Goal: Information Seeking & Learning: Learn about a topic

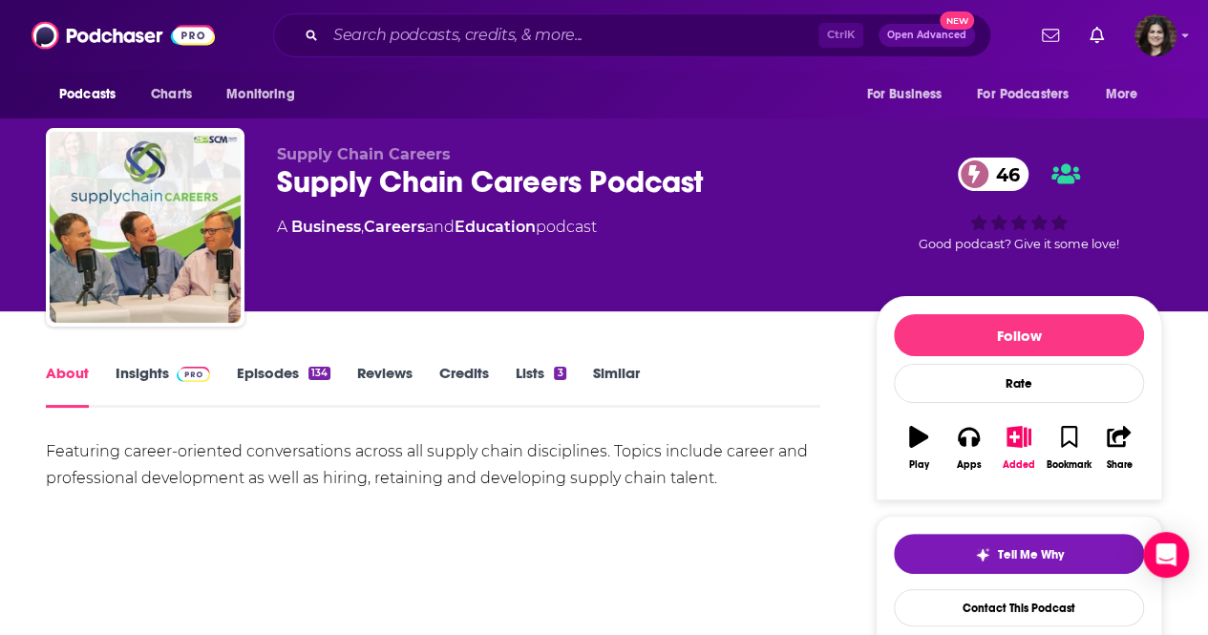
click at [260, 381] on link "Episodes 134" at bounding box center [284, 386] width 94 height 44
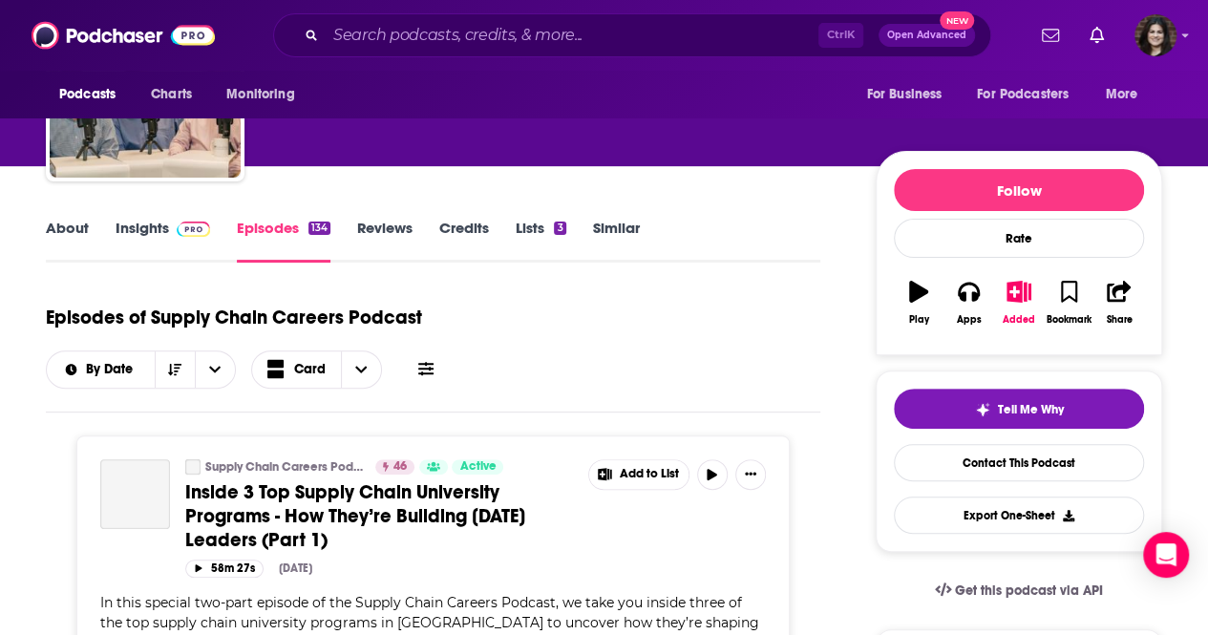
scroll to position [138, 0]
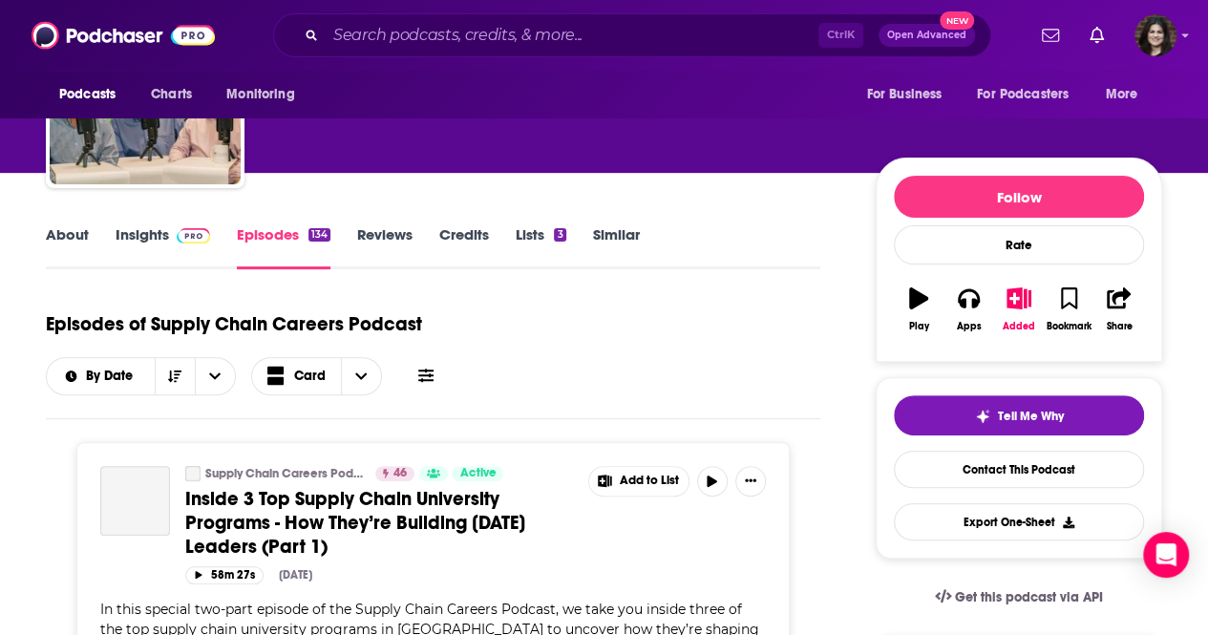
click at [136, 224] on div "About Insights Episodes 134 Reviews Credits Lists 3 Similar" at bounding box center [433, 246] width 775 height 47
click at [142, 231] on link "Insights" at bounding box center [163, 247] width 95 height 44
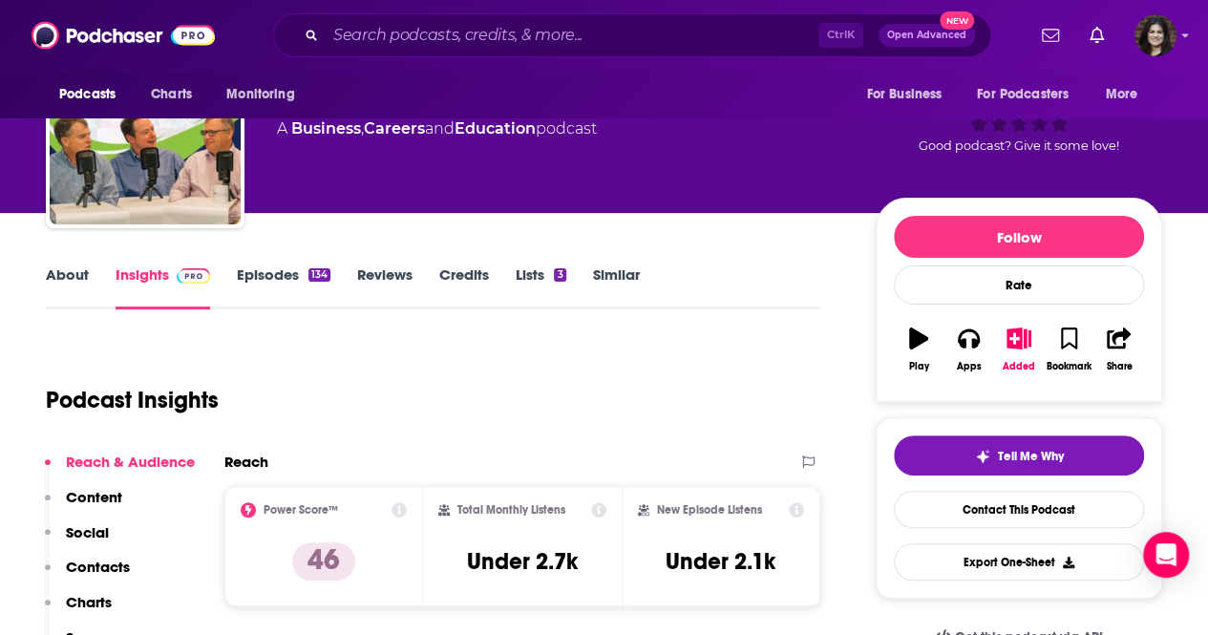
scroll to position [97, 0]
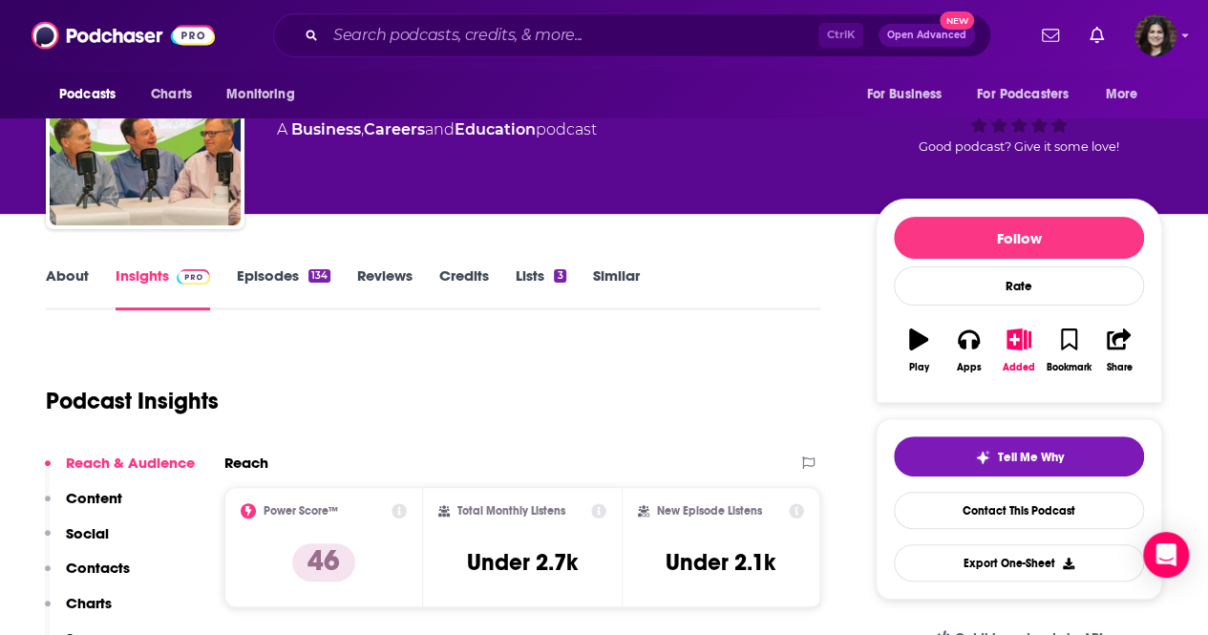
click at [246, 269] on link "Episodes 134" at bounding box center [284, 288] width 94 height 44
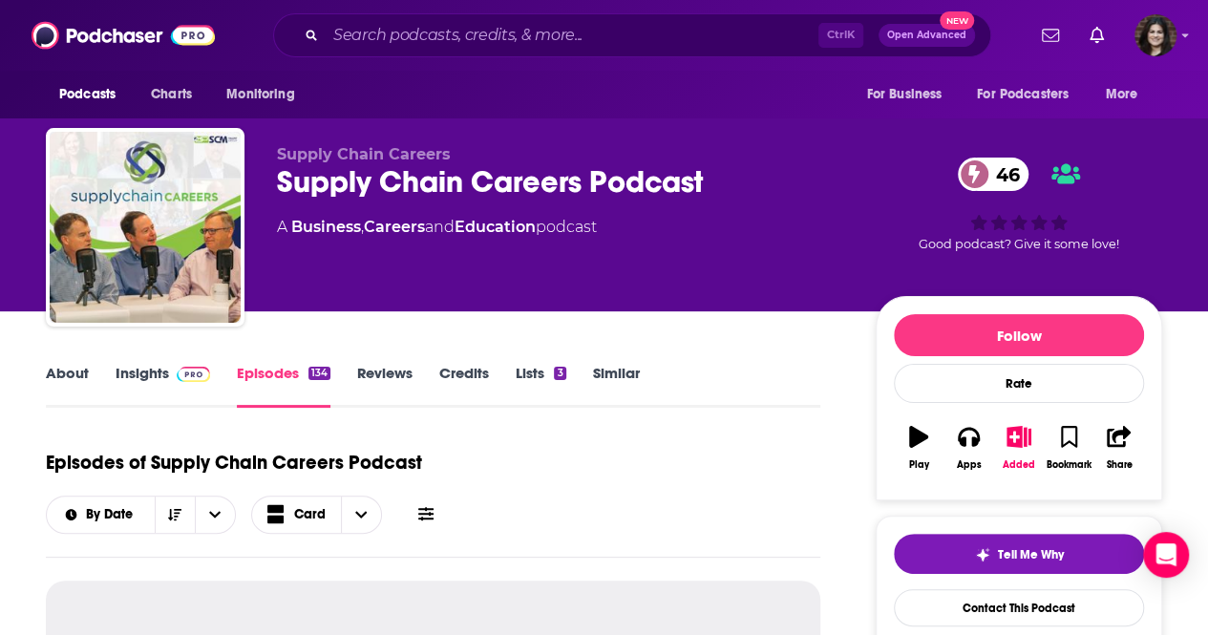
scroll to position [272, 0]
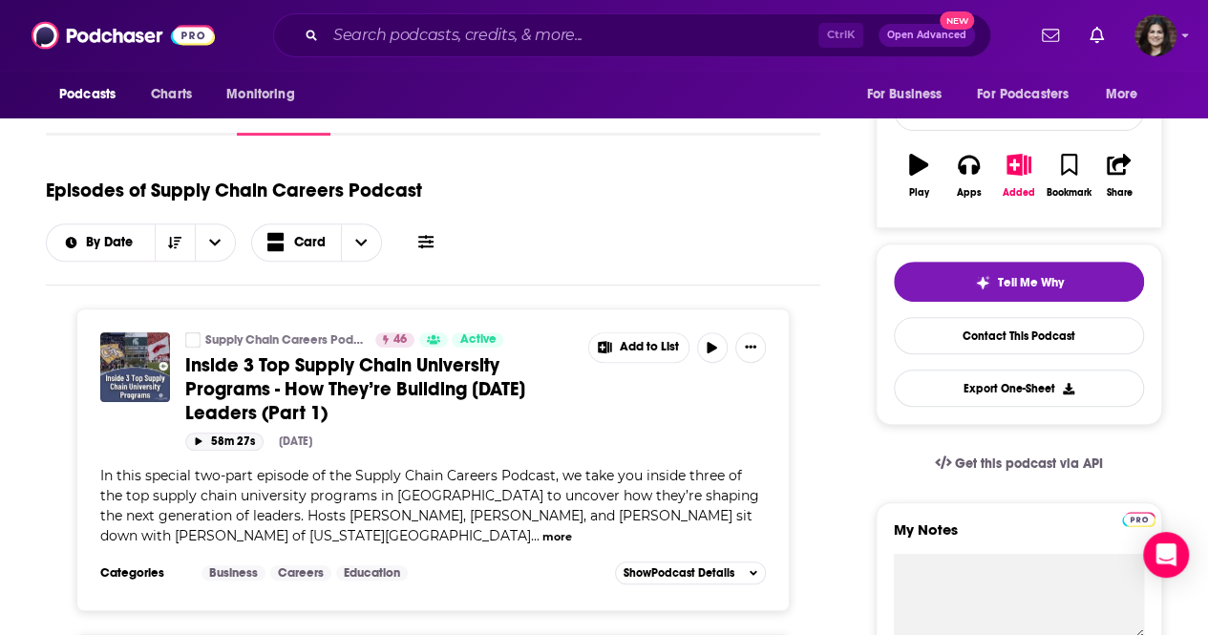
click at [219, 433] on button "58m 27s" at bounding box center [224, 442] width 78 height 18
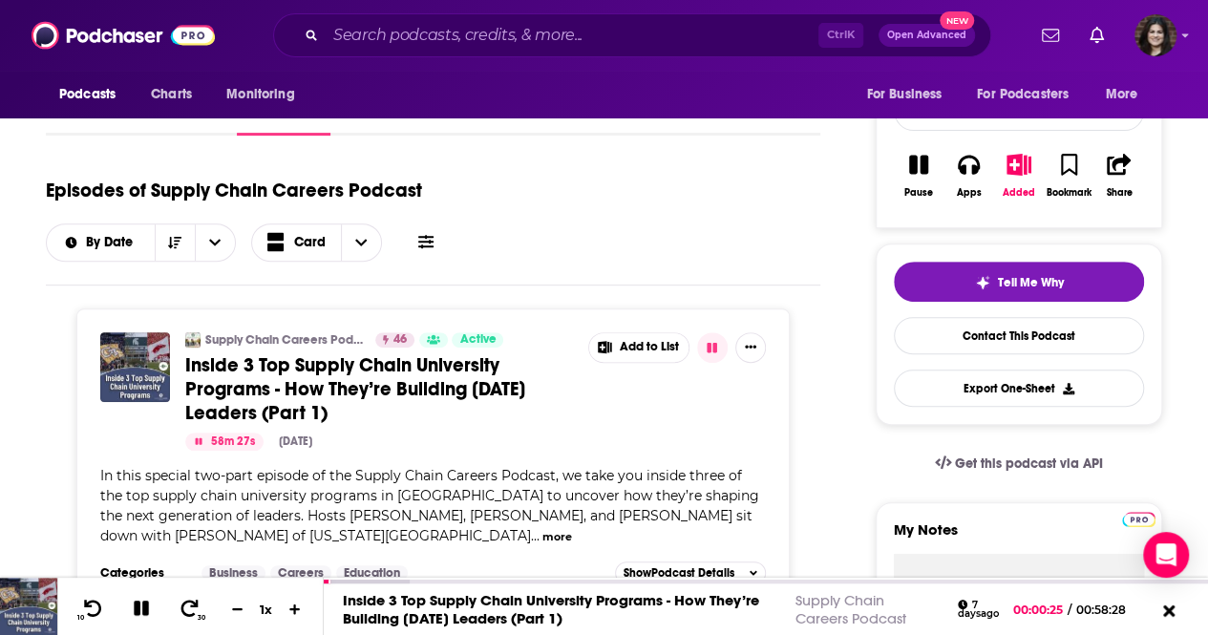
click at [542, 529] on button "more" at bounding box center [557, 537] width 30 height 16
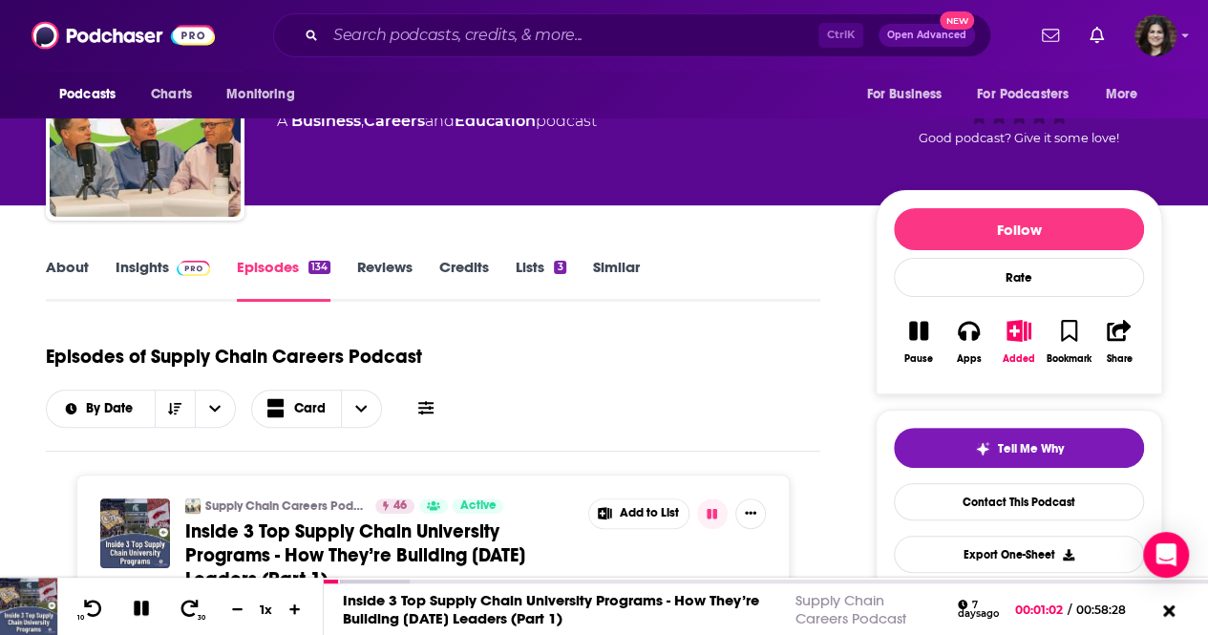
scroll to position [0, 0]
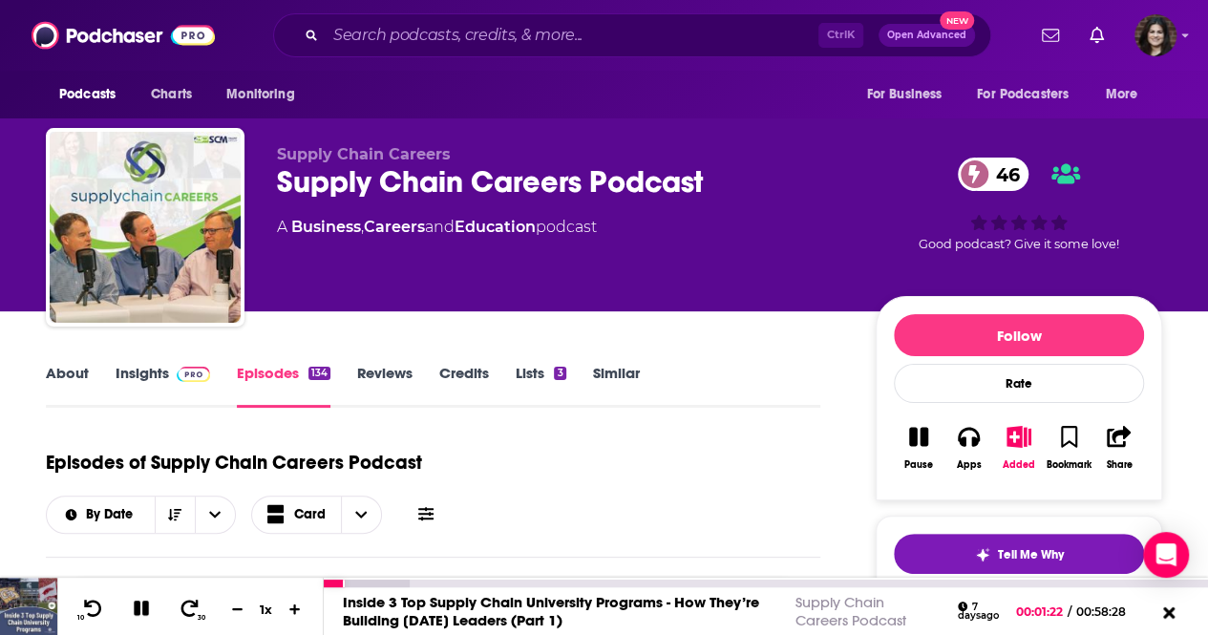
click at [136, 612] on icon at bounding box center [141, 608] width 15 height 15
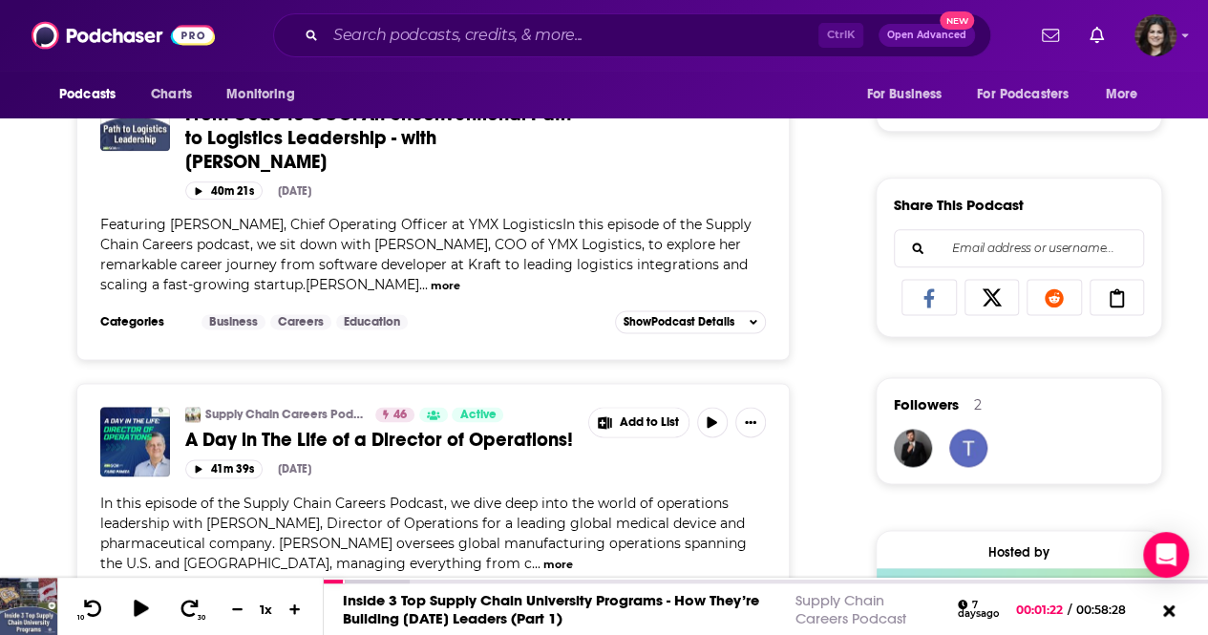
scroll to position [1078, 0]
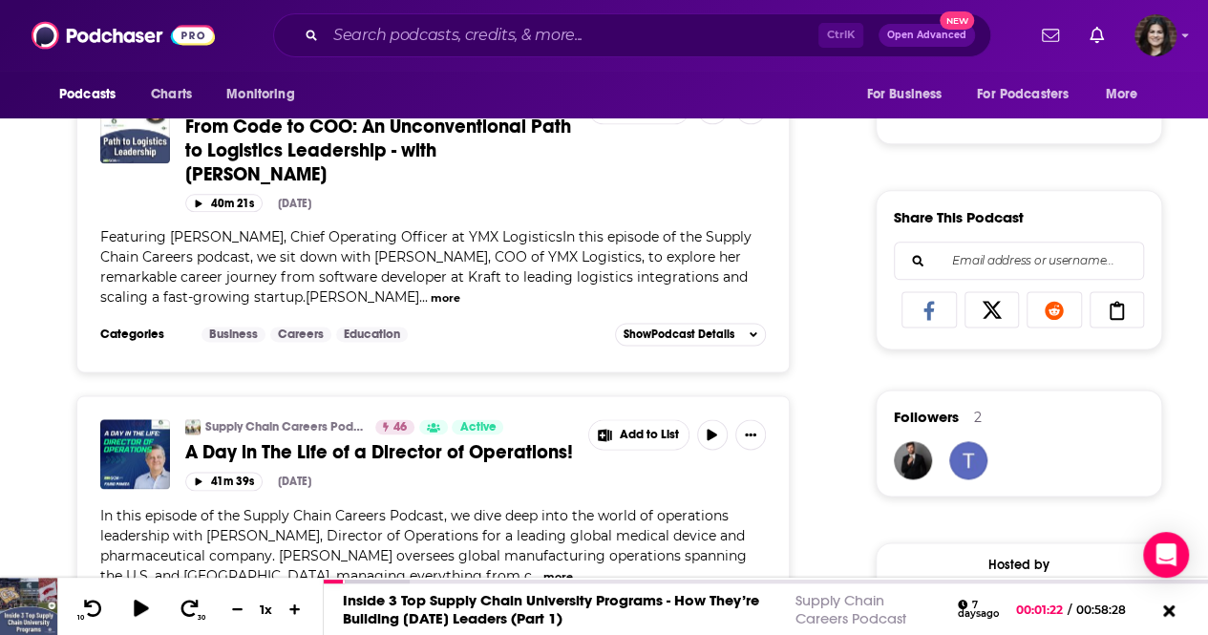
click at [357, 440] on span "A Day in The Life of a Director of Operations!" at bounding box center [379, 452] width 388 height 24
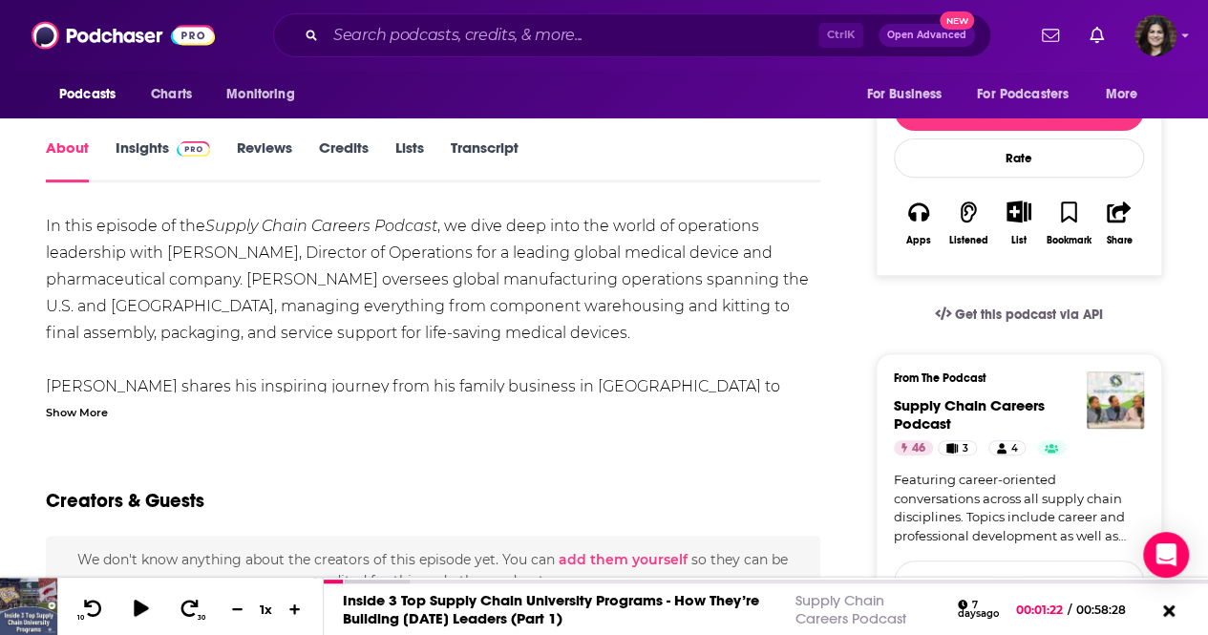
scroll to position [275, 0]
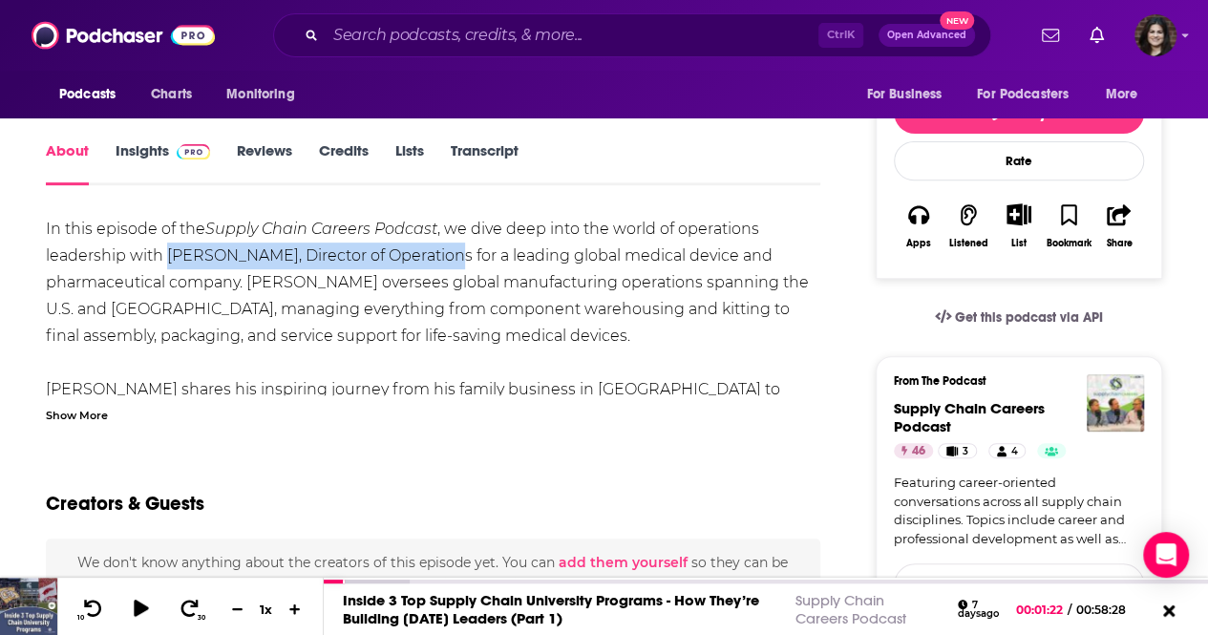
drag, startPoint x: 168, startPoint y: 249, endPoint x: 437, endPoint y: 267, distance: 269.9
click at [437, 267] on div "In this episode of the Supply Chain Careers Podcast , we dive deep into the wor…" at bounding box center [433, 644] width 775 height 856
copy div "[PERSON_NAME], Director of Operations"
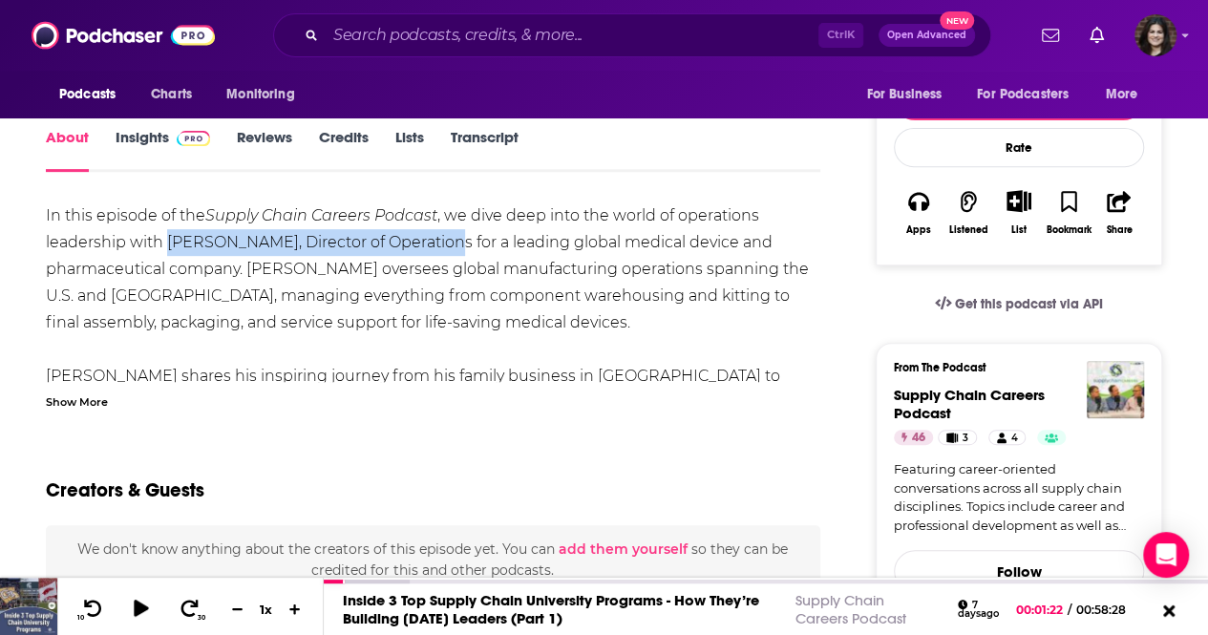
click at [245, 245] on div "In this episode of the Supply Chain Careers Podcast , we dive deep into the wor…" at bounding box center [433, 630] width 775 height 856
drag, startPoint x: 170, startPoint y: 236, endPoint x: 437, endPoint y: 247, distance: 267.7
click at [437, 247] on div "In this episode of the Supply Chain Careers Podcast , we dive deep into the wor…" at bounding box center [433, 630] width 775 height 856
copy div "[PERSON_NAME], Director of Operations"
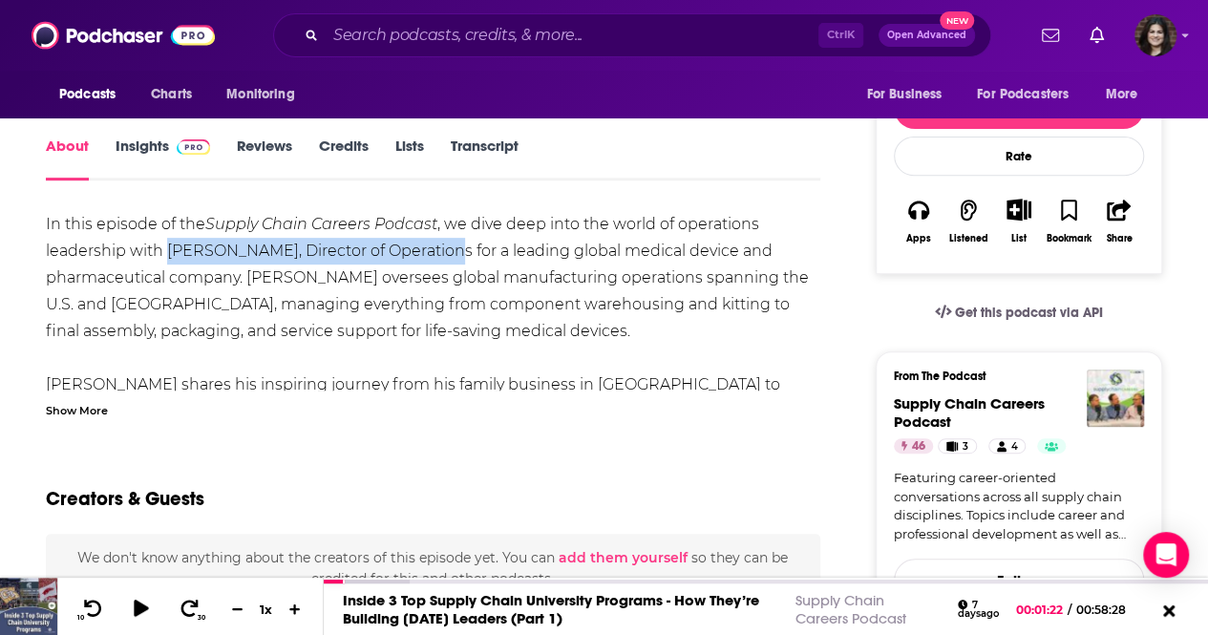
scroll to position [279, 0]
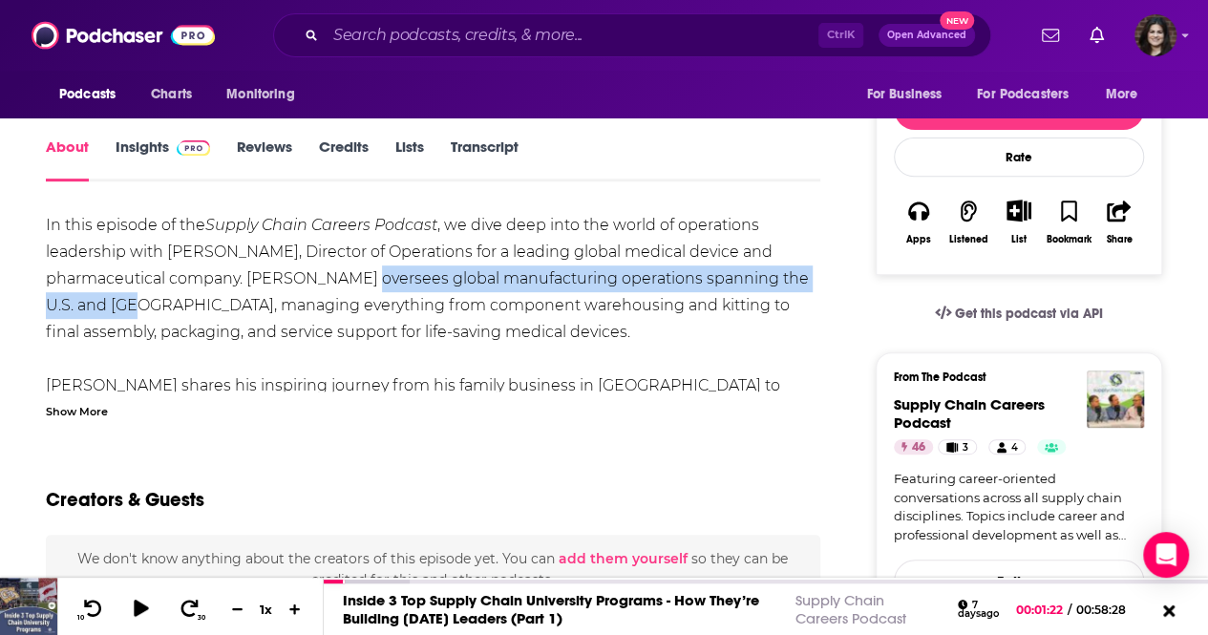
drag, startPoint x: 363, startPoint y: 277, endPoint x: 138, endPoint y: 310, distance: 227.9
click at [138, 310] on div "In this episode of the Supply Chain Careers Podcast , we dive deep into the wor…" at bounding box center [433, 640] width 775 height 856
copy div "global manufacturing operations spanning the U.S. and [GEOGRAPHIC_DATA],"
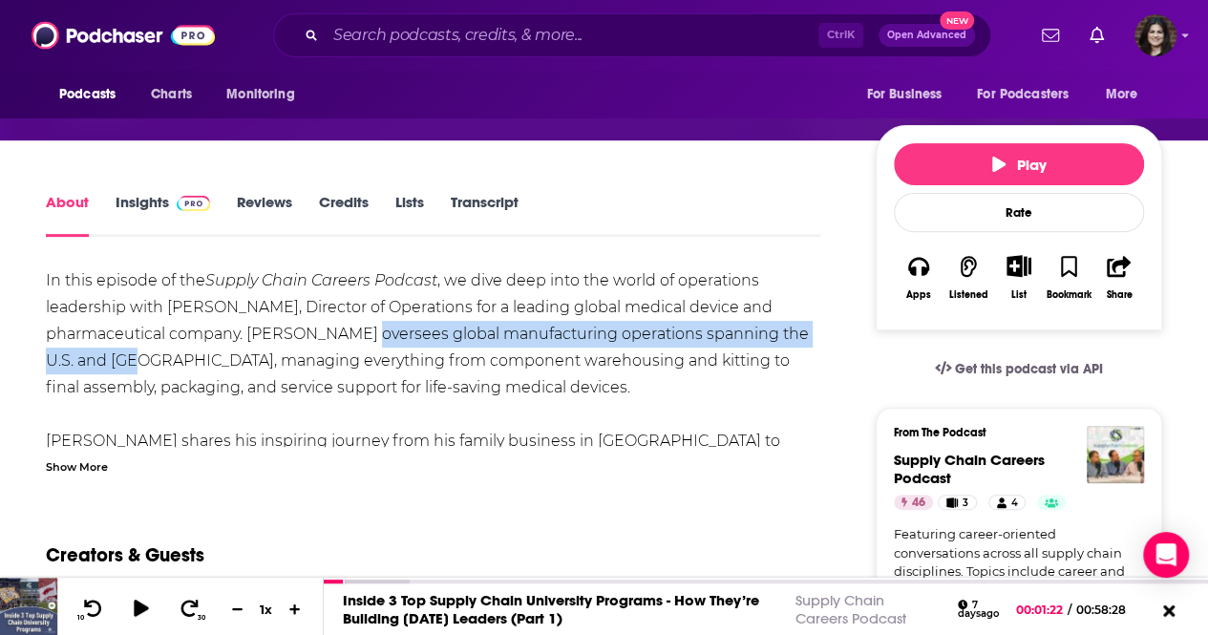
scroll to position [210, 0]
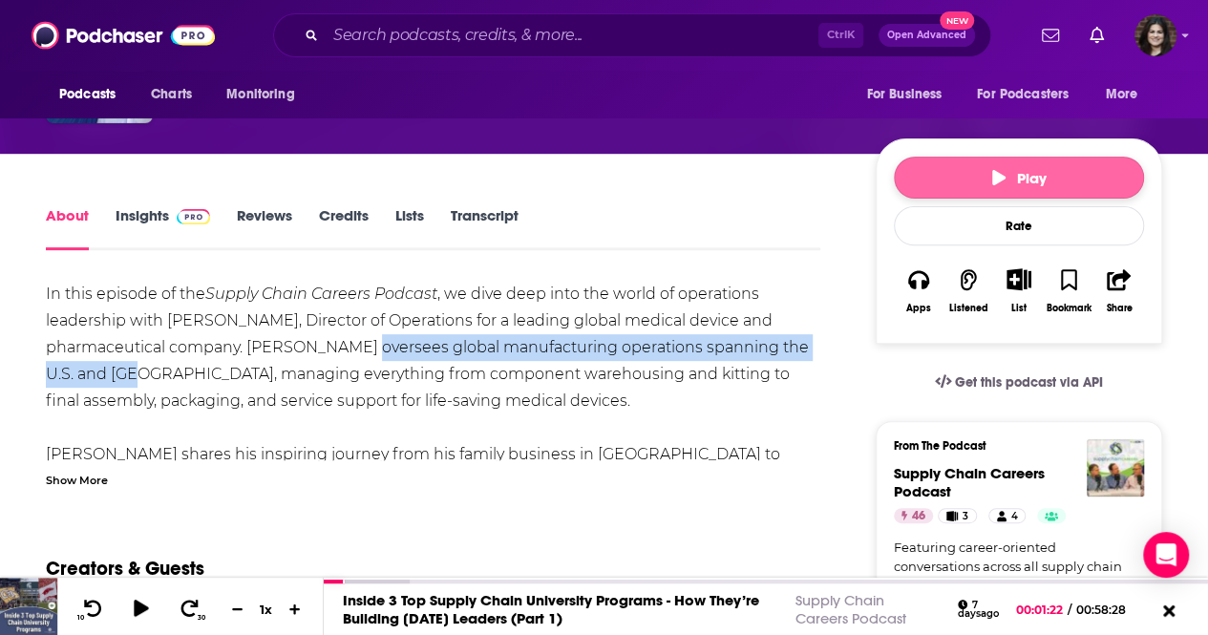
click at [945, 188] on button "Play" at bounding box center [1019, 178] width 250 height 42
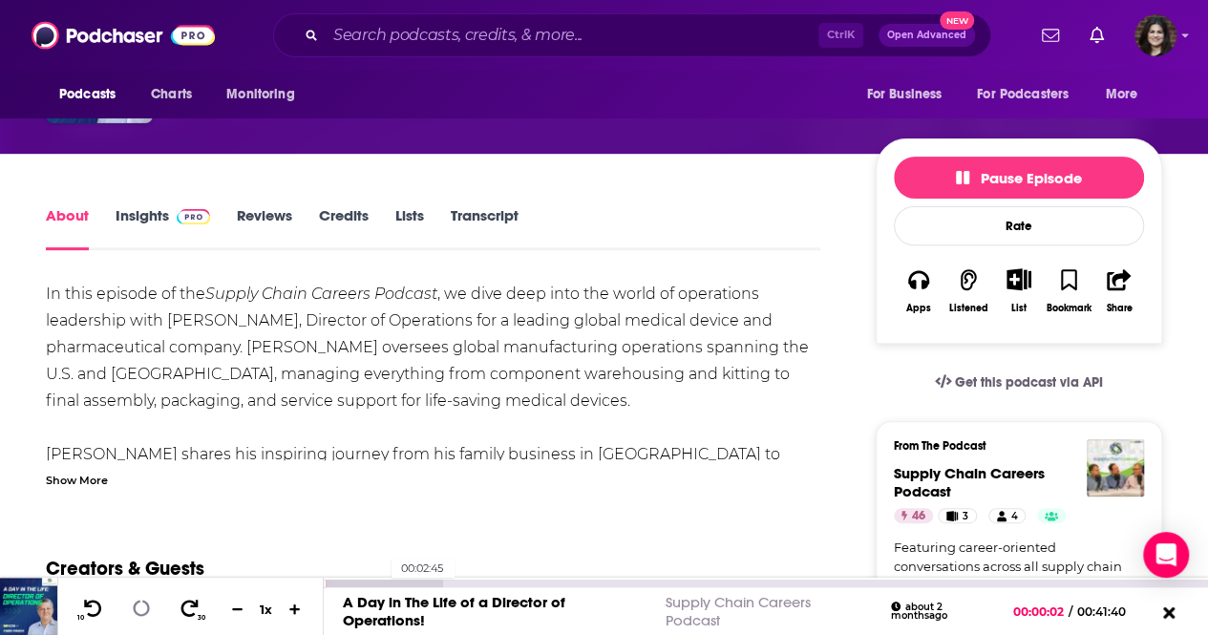
click at [381, 582] on div at bounding box center [383, 584] width 119 height 8
click at [410, 589] on div "A Day in The Life of a Director of Operations! Supply Chain Careers Podcast abo…" at bounding box center [766, 611] width 884 height 48
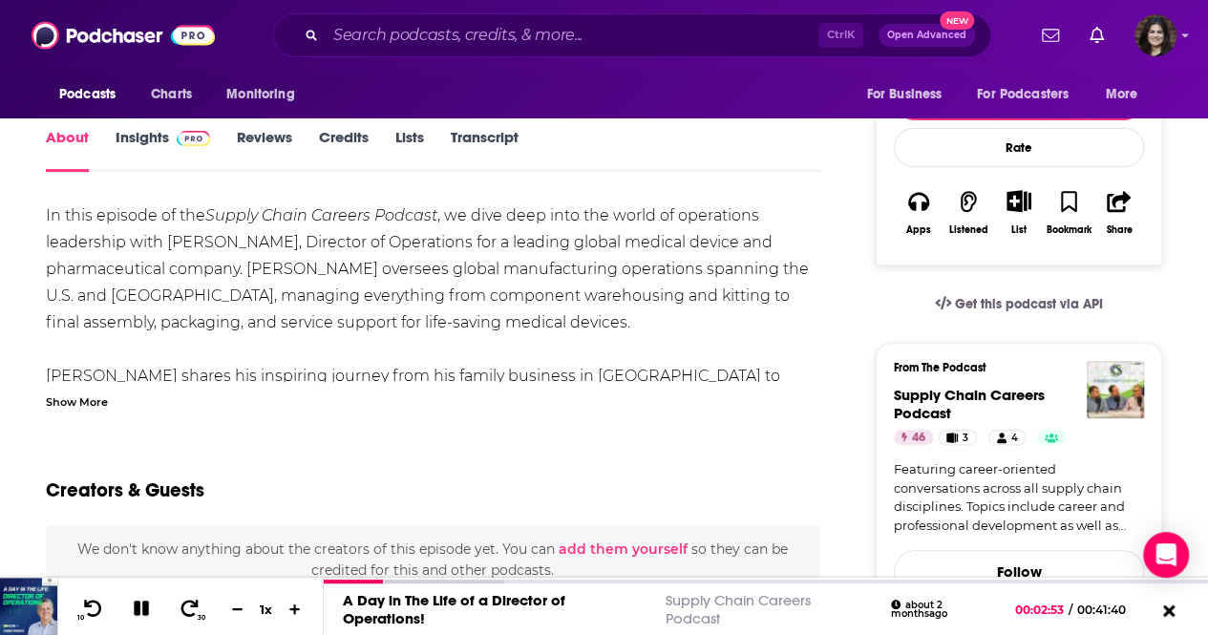
scroll to position [288, 0]
click at [69, 403] on div "Show More" at bounding box center [77, 401] width 62 height 18
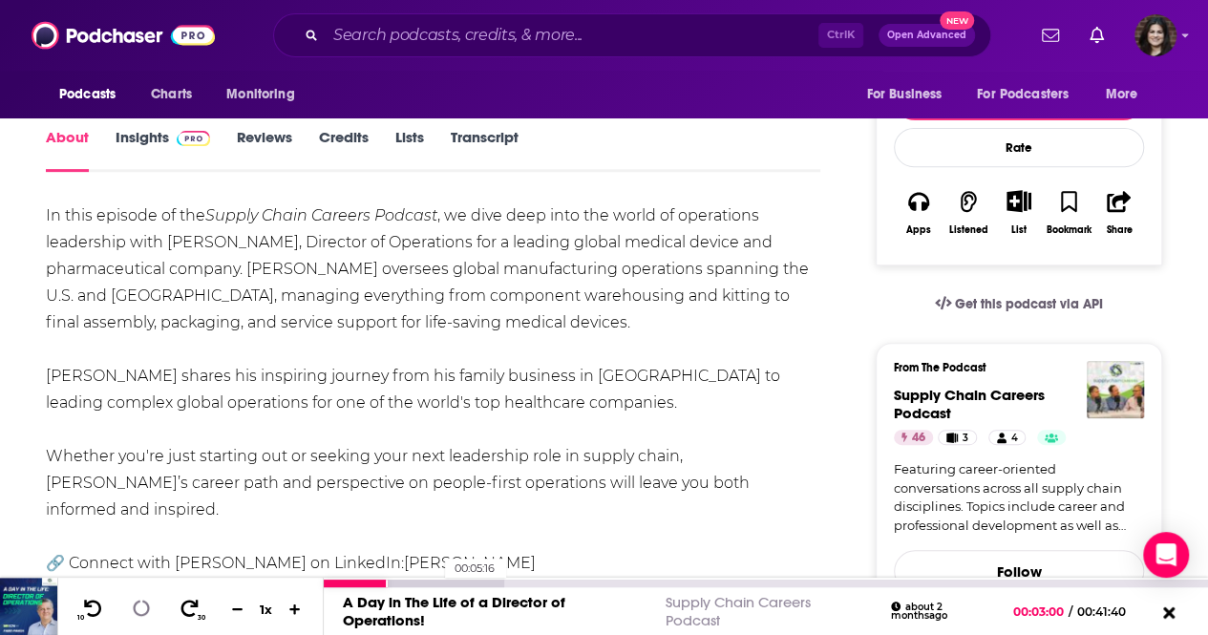
click at [436, 580] on div at bounding box center [414, 584] width 181 height 8
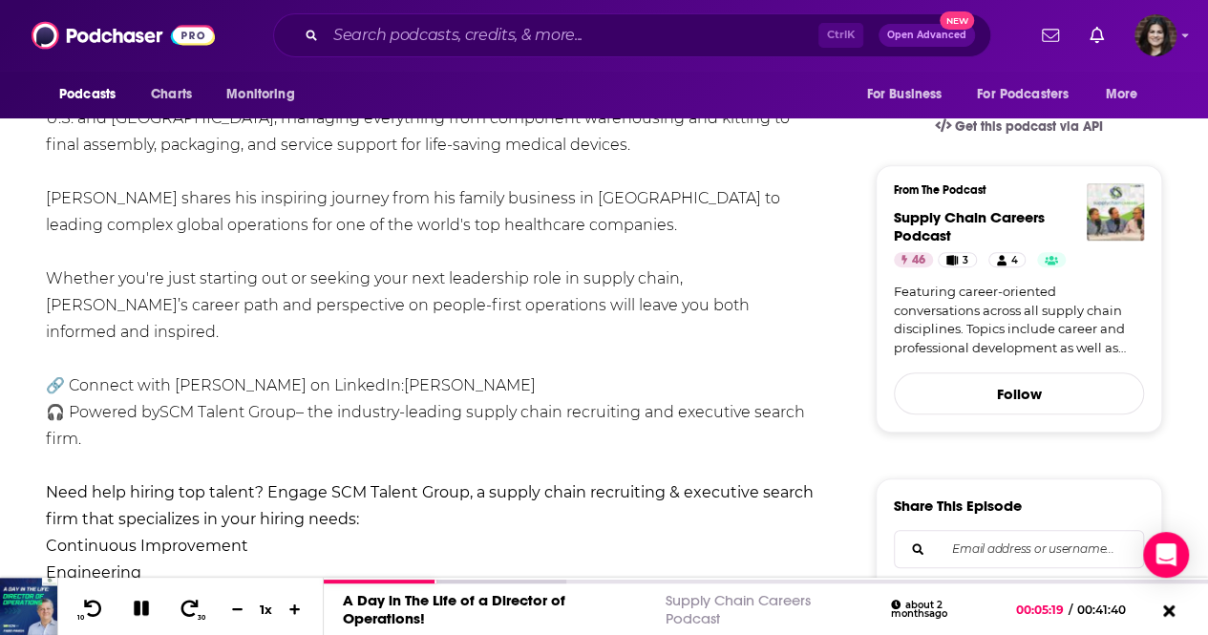
scroll to position [496, 0]
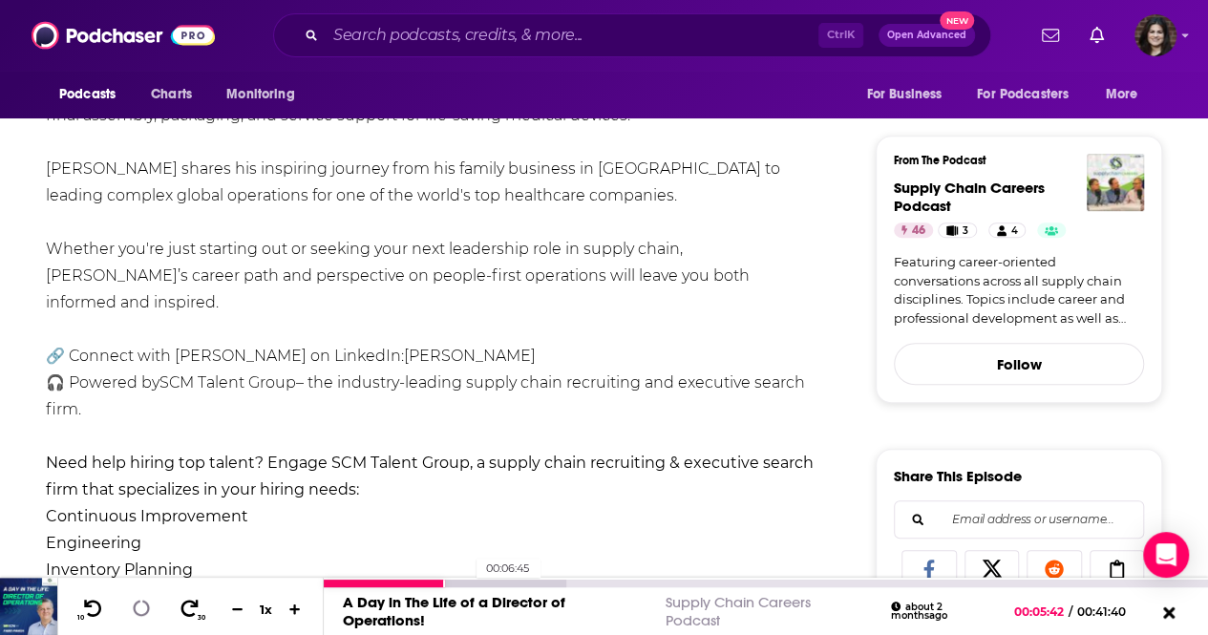
click at [466, 580] on div at bounding box center [445, 584] width 243 height 8
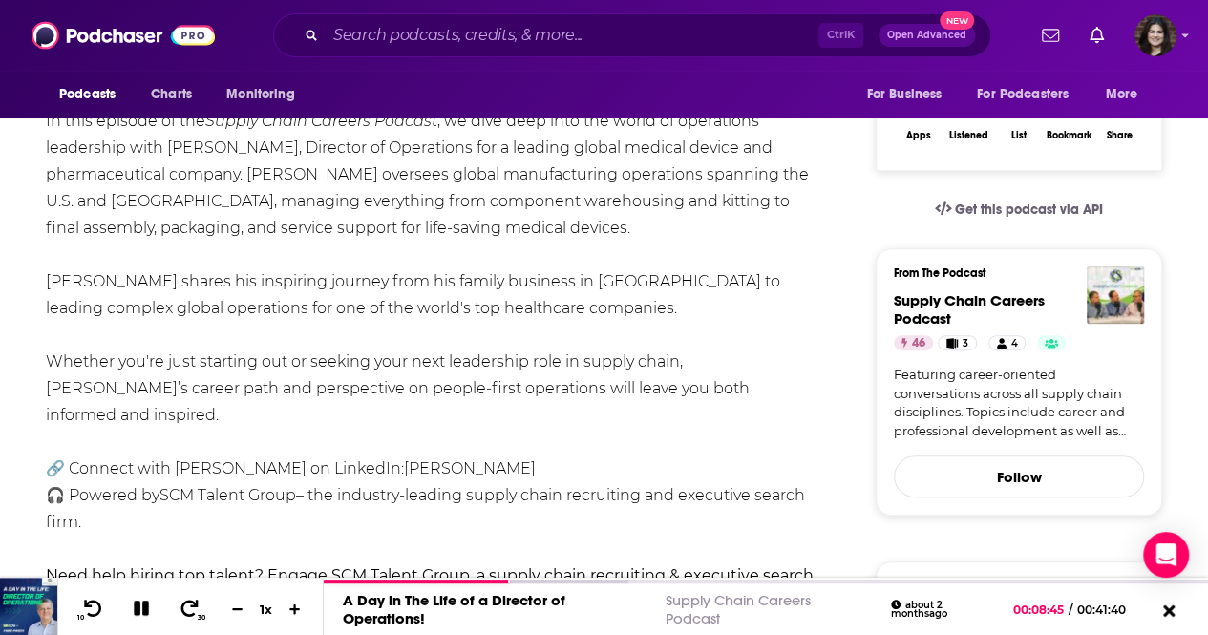
scroll to position [384, 0]
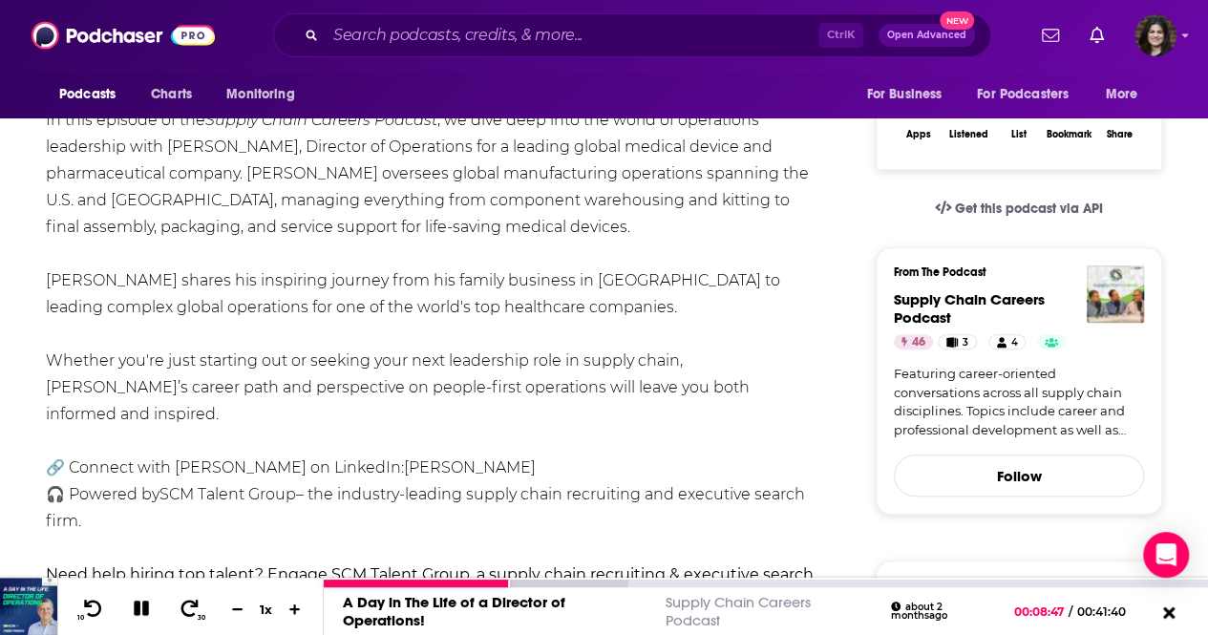
click at [139, 598] on button at bounding box center [141, 610] width 33 height 24
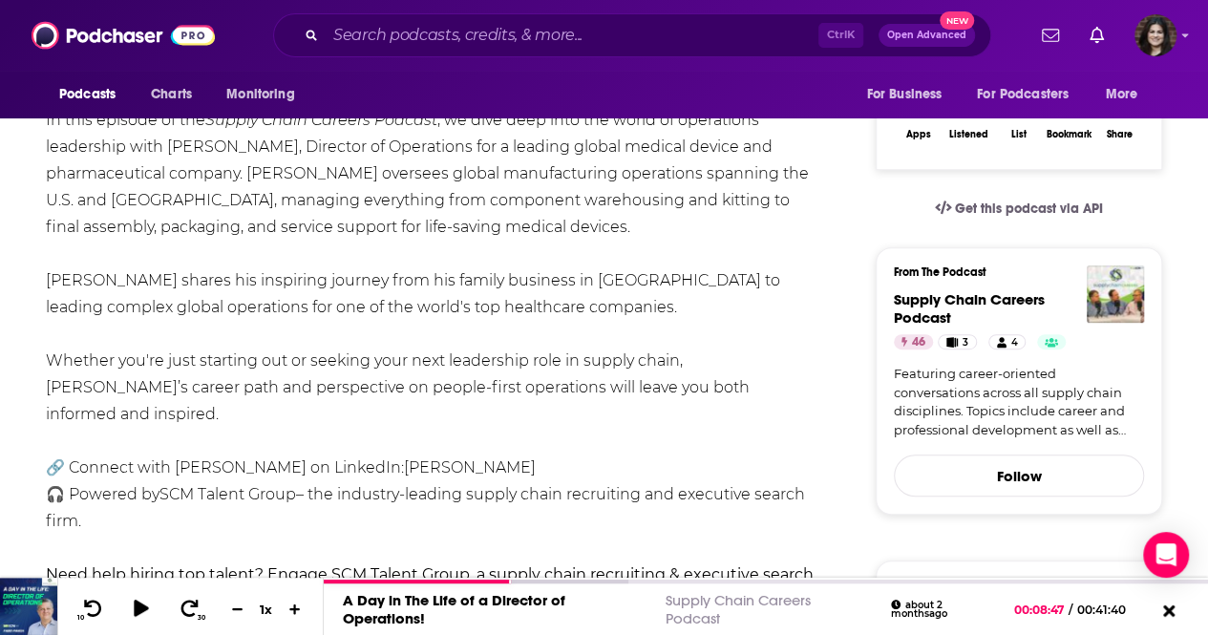
scroll to position [172, 0]
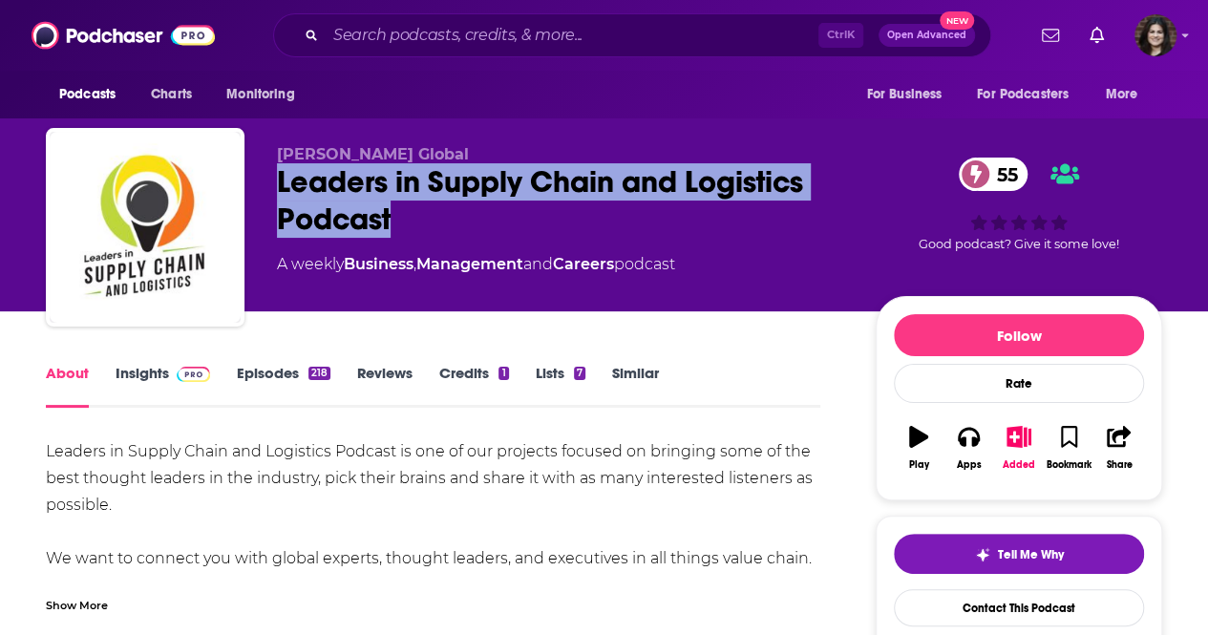
drag, startPoint x: 431, startPoint y: 230, endPoint x: 267, endPoint y: 191, distance: 168.0
click at [267, 191] on div "Alcott Global Leaders in Supply Chain and Logistics Podcast 55 A weekly Busines…" at bounding box center [604, 231] width 1117 height 206
copy h1 "Leaders in Supply Chain and Logistics Podcast"
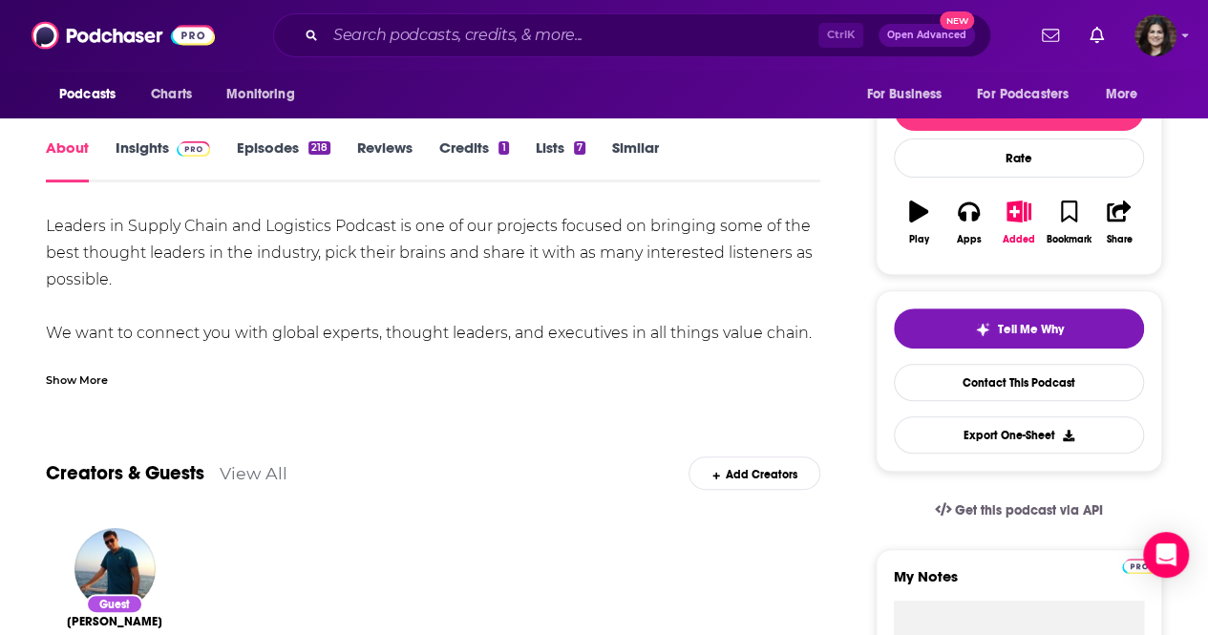
scroll to position [229, 0]
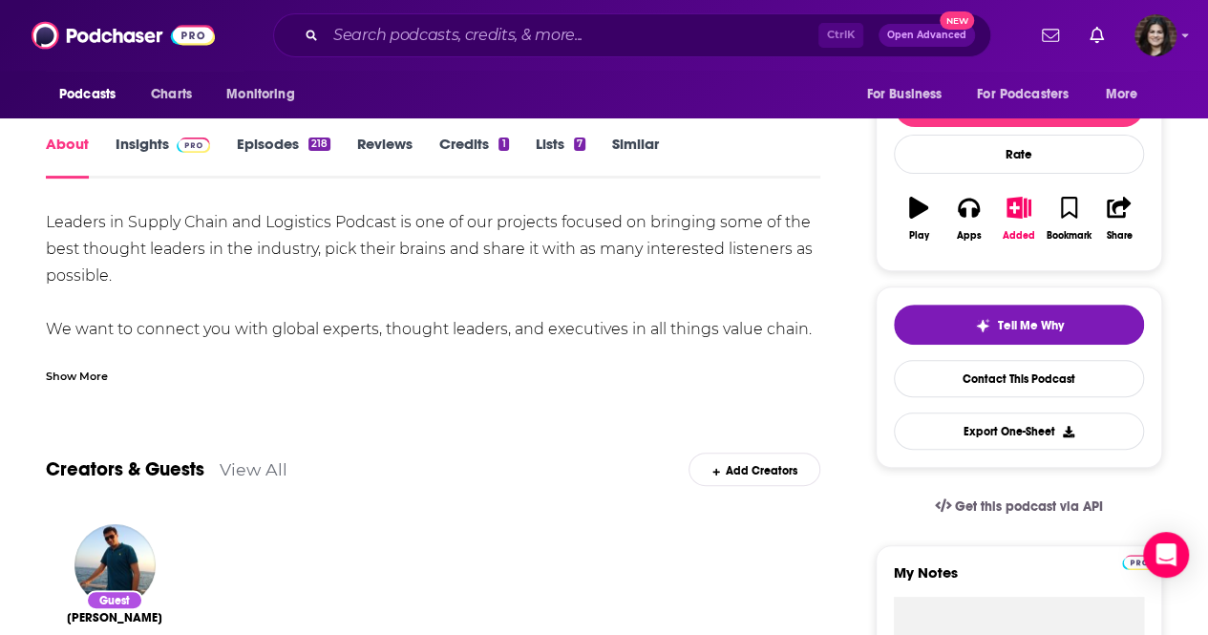
click at [261, 163] on link "Episodes 218" at bounding box center [284, 157] width 94 height 44
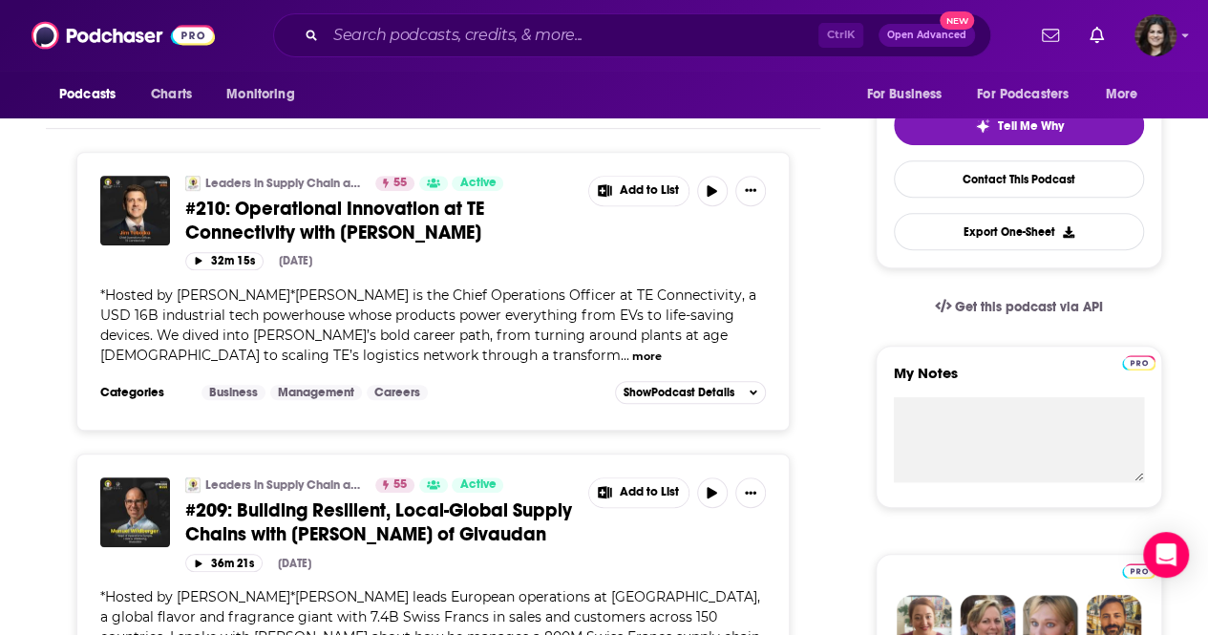
scroll to position [430, 0]
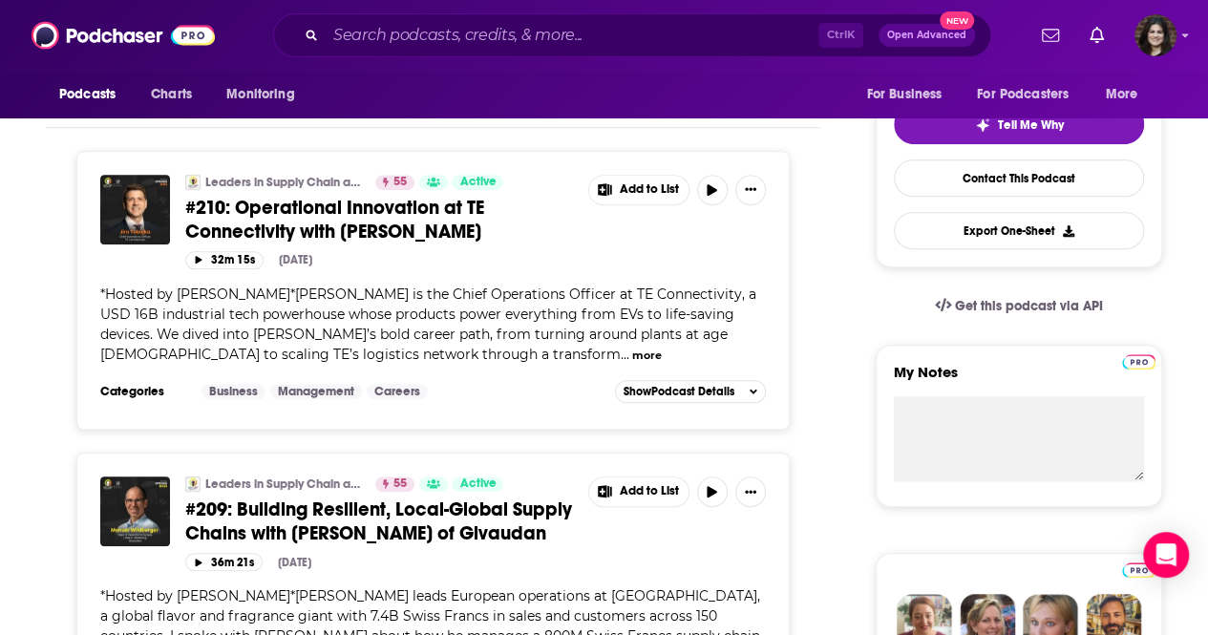
click at [281, 530] on span "#209: Building Resilient, Local-Global Supply Chains with Manuel Wildberger of …" at bounding box center [378, 522] width 387 height 48
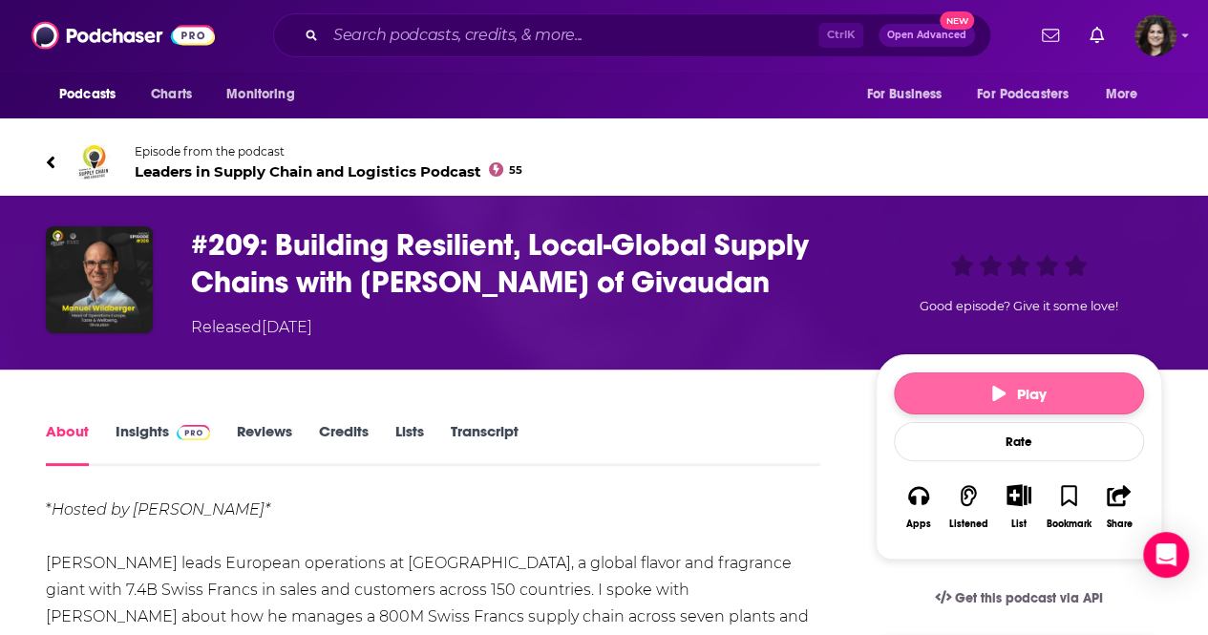
click at [933, 394] on button "Play" at bounding box center [1019, 393] width 250 height 42
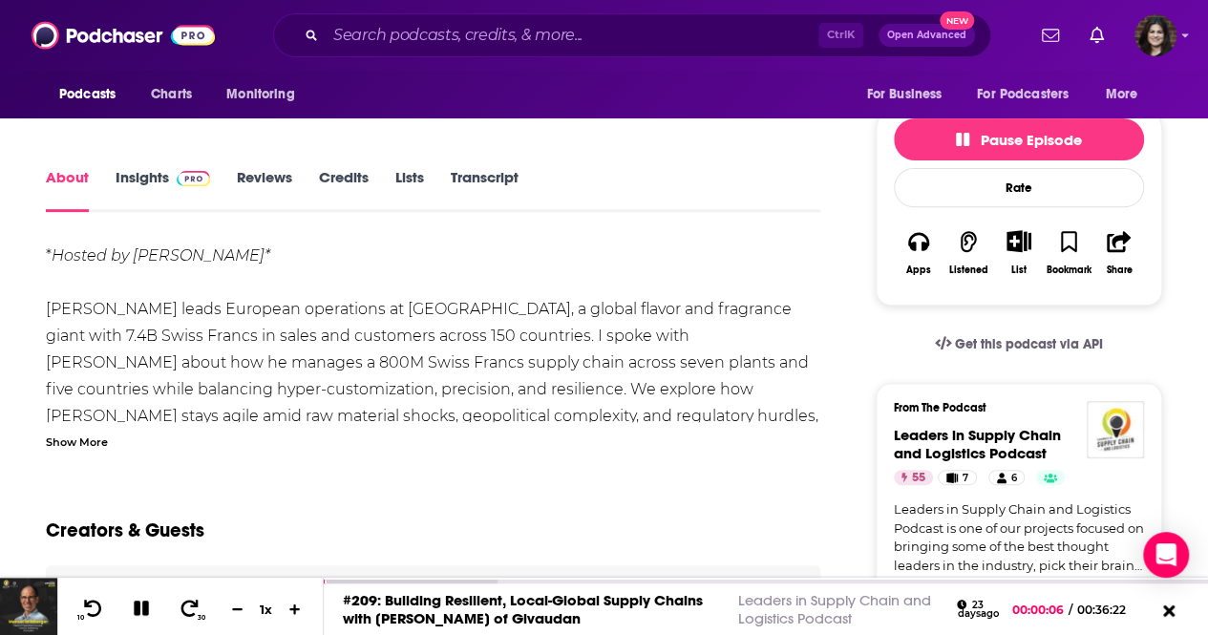
scroll to position [253, 0]
drag, startPoint x: 176, startPoint y: 252, endPoint x: 132, endPoint y: 254, distance: 44.0
click at [132, 254] on em "Hosted by Fei Yu*" at bounding box center [161, 256] width 219 height 18
copy em "Fei Yu"
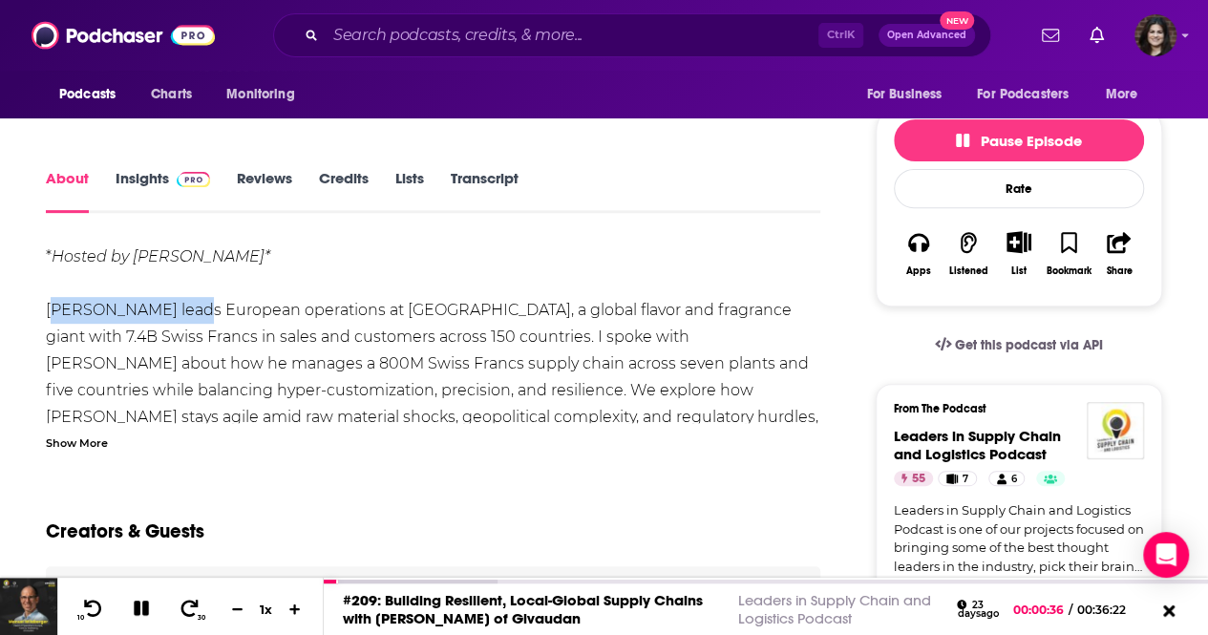
drag, startPoint x: 49, startPoint y: 306, endPoint x: 185, endPoint y: 312, distance: 136.7
click at [185, 312] on div "* Hosted by Fei Yu* Manuel Wildberger leads European operations at Givaudan, a …" at bounding box center [433, 458] width 775 height 428
copy div "Manuel Wildberge"
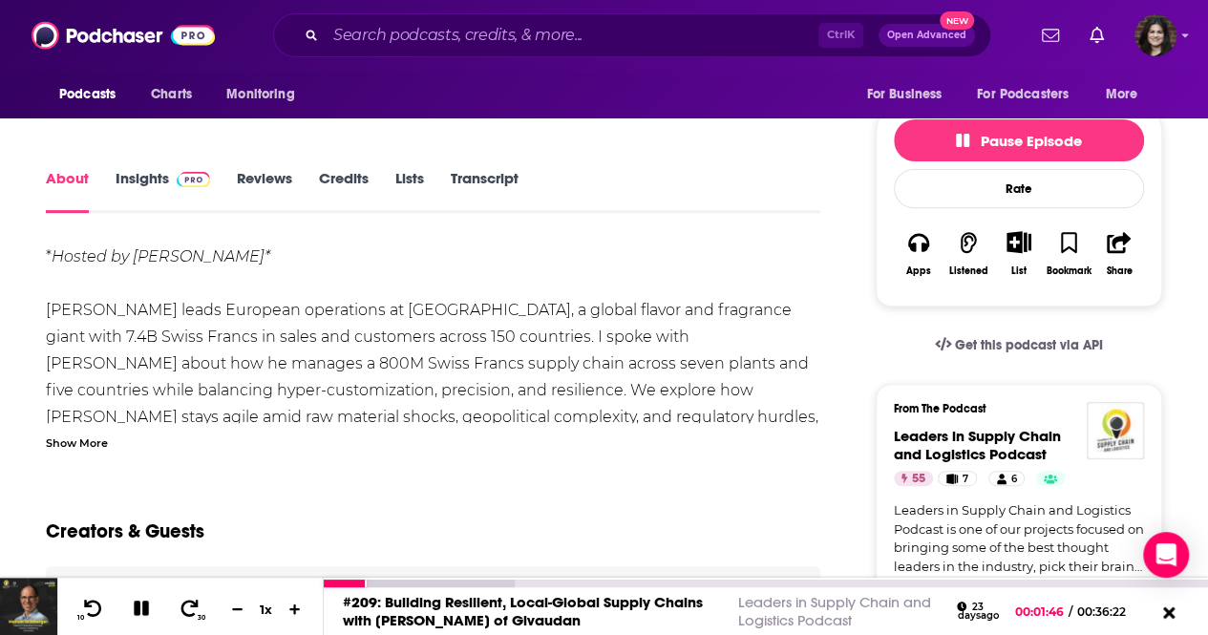
click at [394, 590] on div "#209: Building Resilient, Local-Global Supply Chains with Manuel Wildberger of …" at bounding box center [766, 611] width 884 height 48
drag, startPoint x: 391, startPoint y: 584, endPoint x: 483, endPoint y: 612, distance: 97.0
click at [483, 612] on link "#209: Building Resilient, Local-Global Supply Chains with Manuel Wildberger of …" at bounding box center [523, 611] width 360 height 36
click at [414, 579] on div at bounding box center [766, 583] width 884 height 10
click at [420, 585] on div at bounding box center [435, 584] width 222 height 8
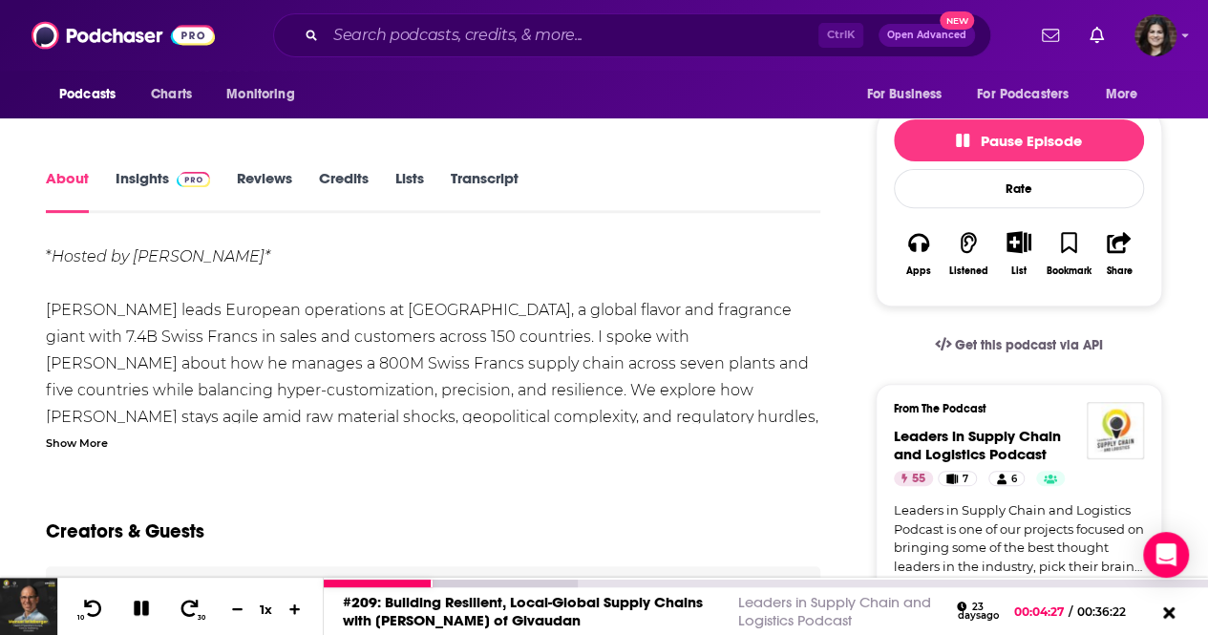
click at [451, 579] on div at bounding box center [766, 583] width 884 height 10
click at [458, 587] on div at bounding box center [451, 584] width 254 height 8
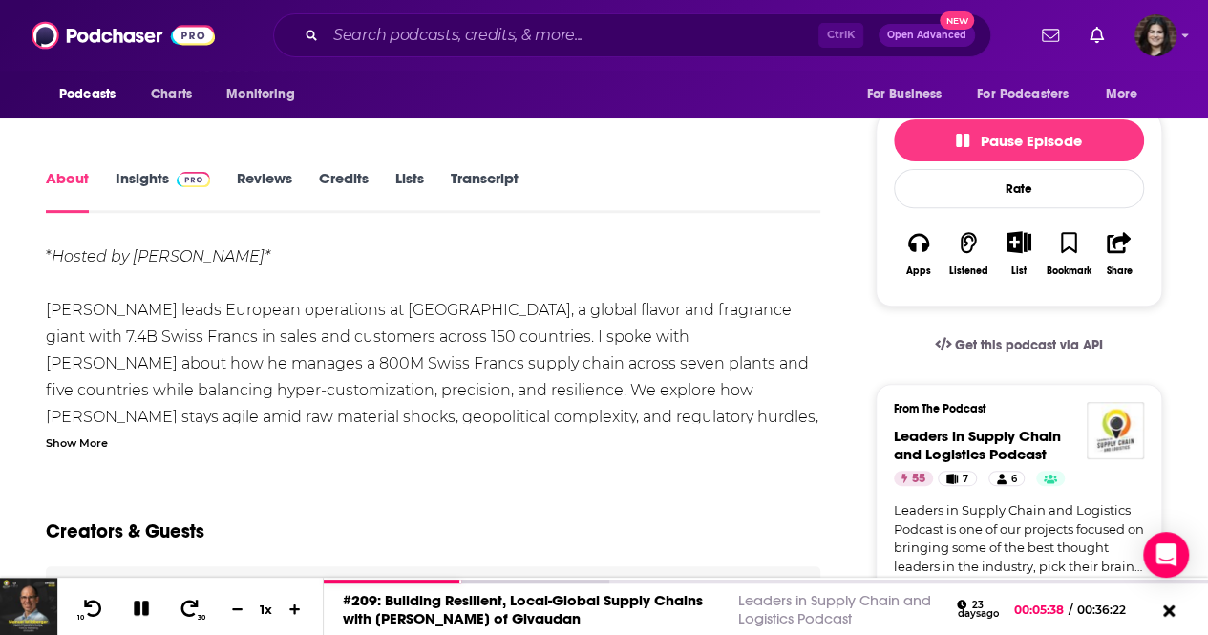
click at [513, 577] on div "We don't know anything about the creators of this episode yet . You can add the…" at bounding box center [433, 601] width 775 height 70
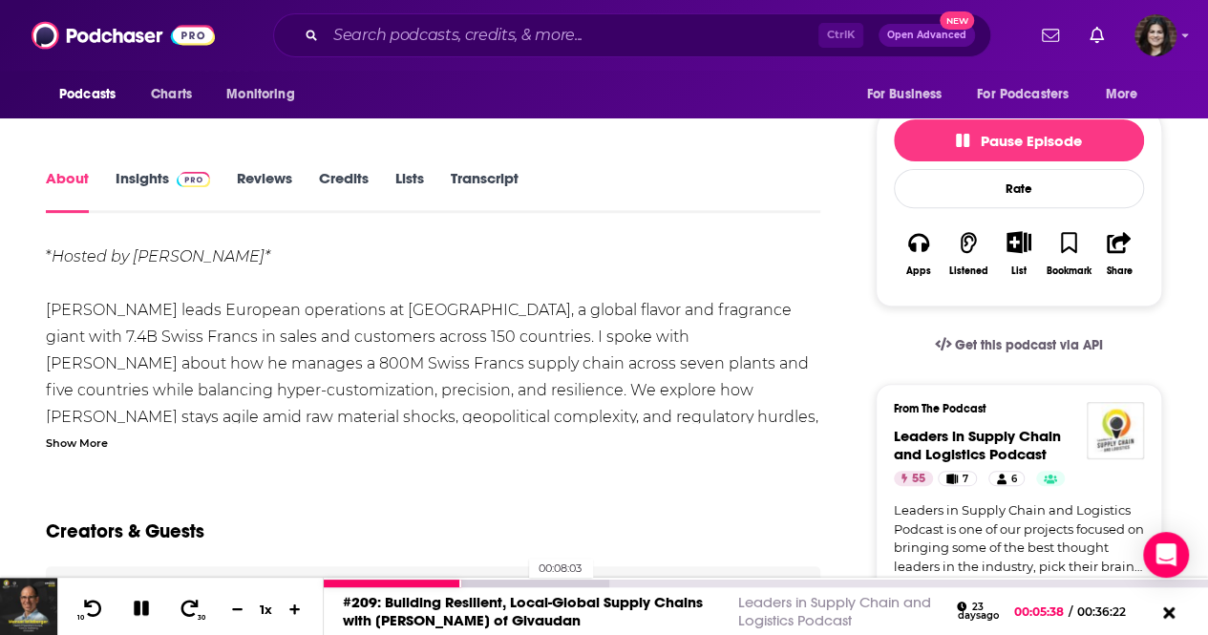
click at [520, 583] on div at bounding box center [467, 584] width 286 height 8
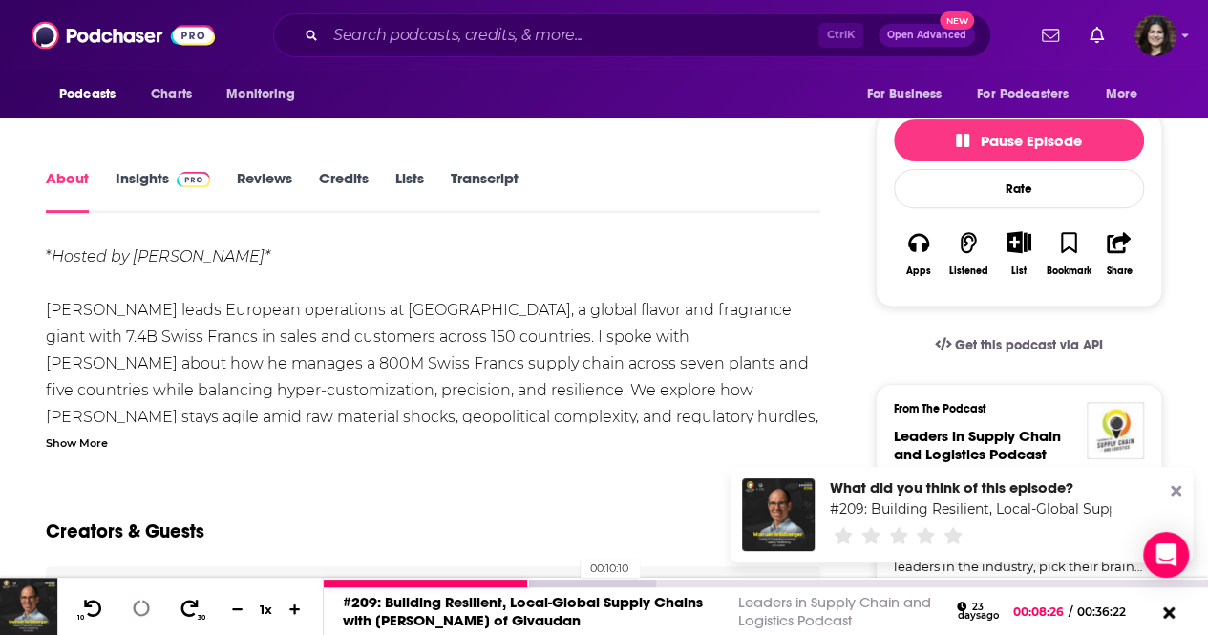
click at [570, 582] on div at bounding box center [489, 584] width 331 height 8
click at [136, 608] on icon at bounding box center [141, 609] width 16 height 16
click at [136, 608] on icon at bounding box center [141, 608] width 16 height 19
click at [136, 608] on icon at bounding box center [141, 608] width 15 height 15
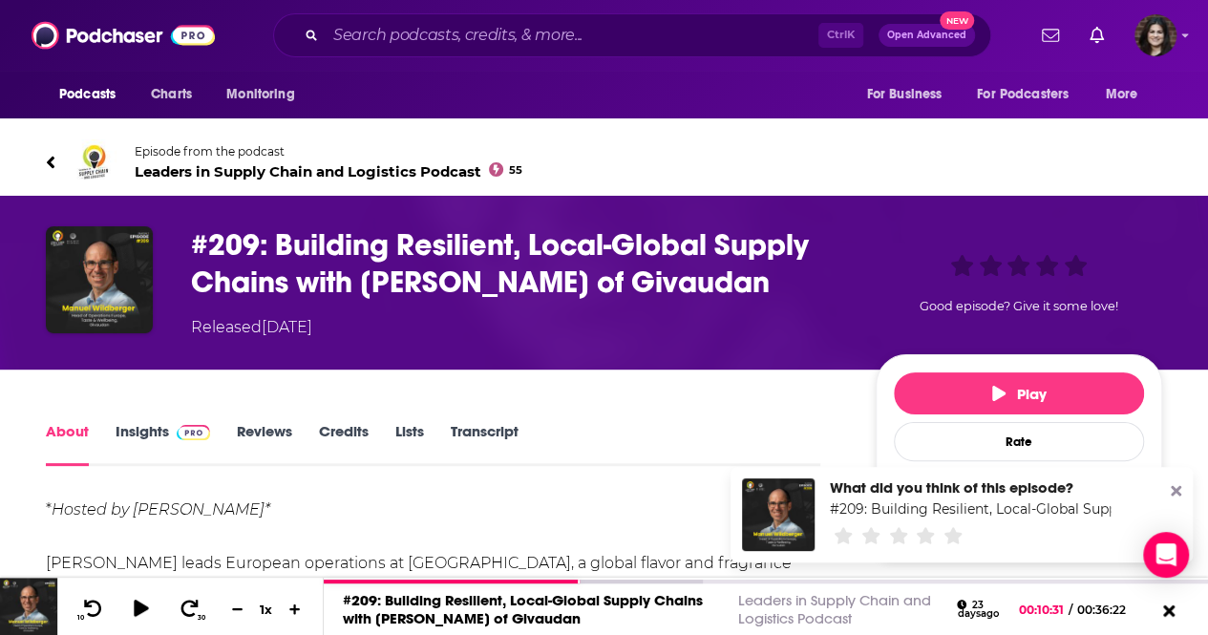
scroll to position [1, 0]
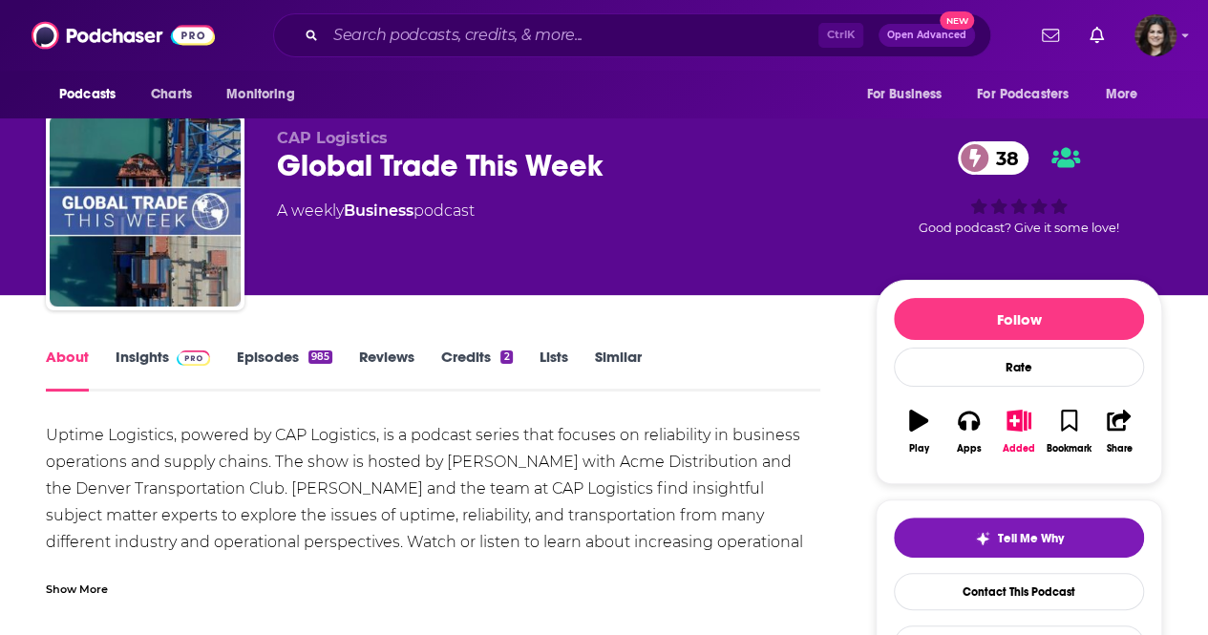
scroll to position [17, 0]
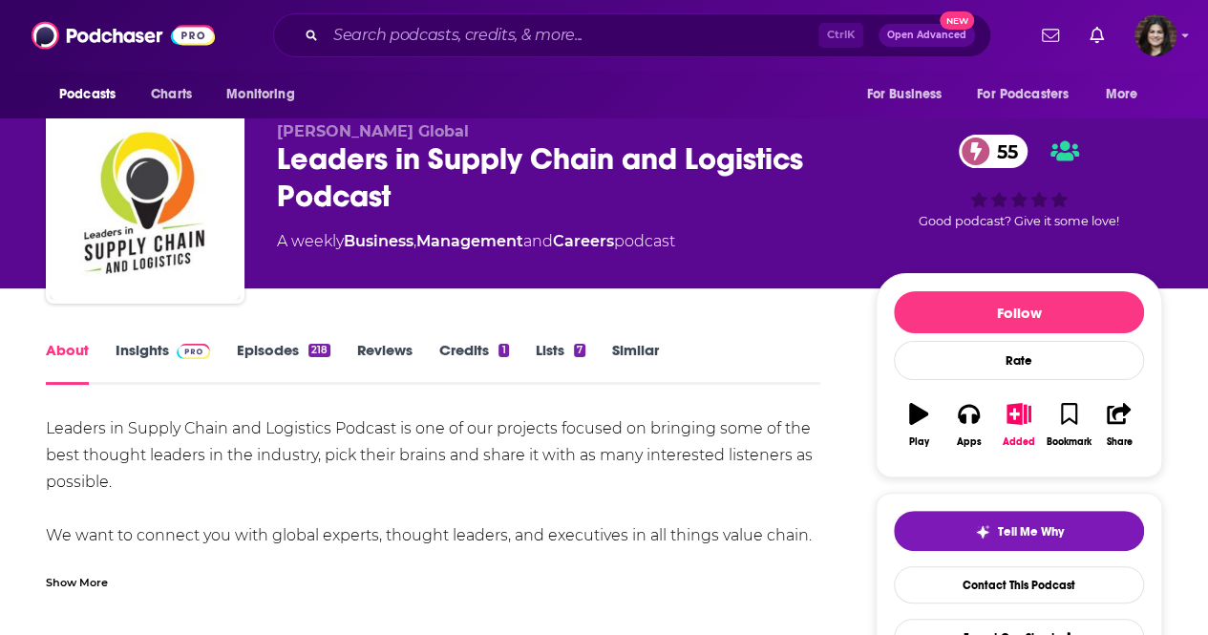
scroll to position [22, 0]
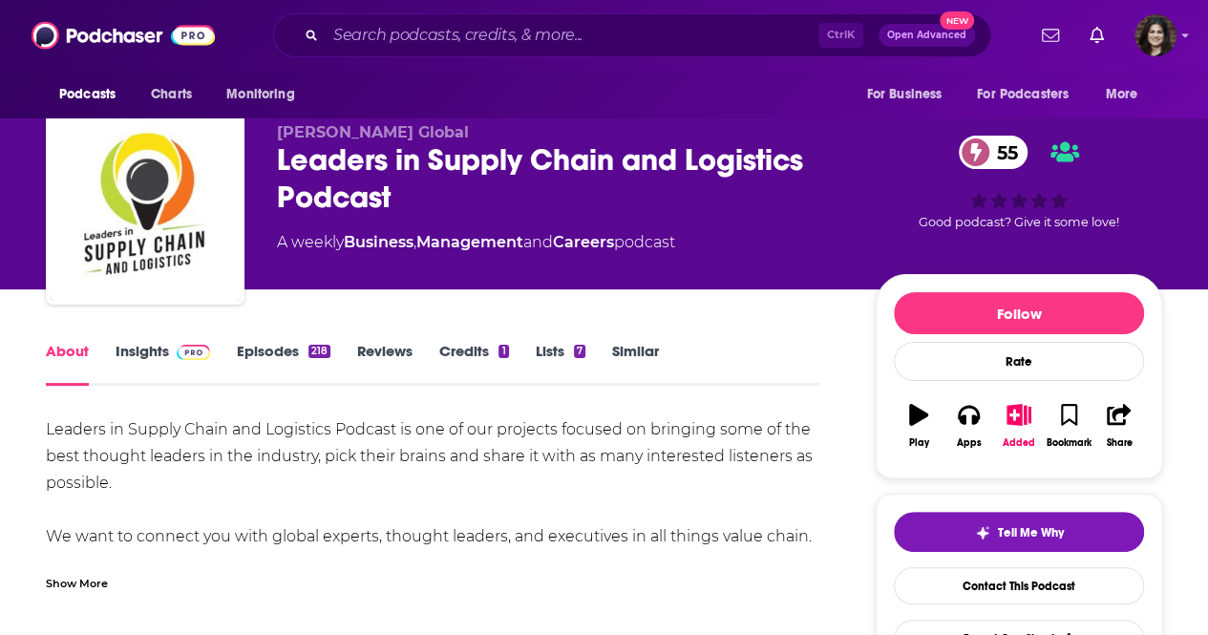
click at [156, 343] on link "Insights" at bounding box center [163, 364] width 95 height 44
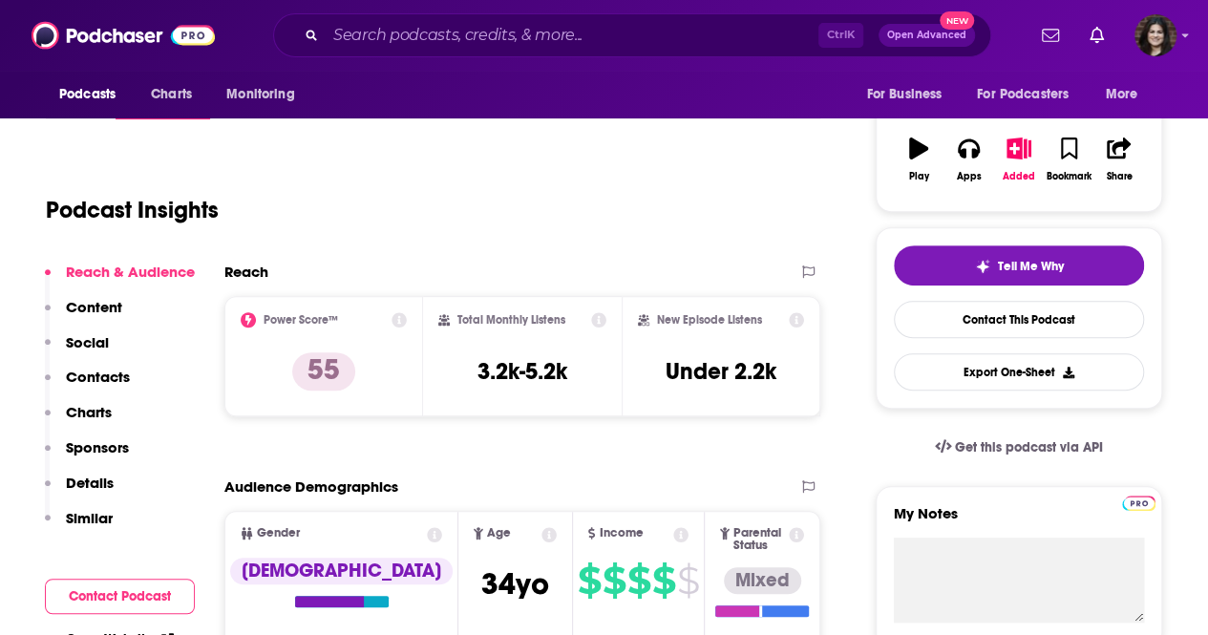
click at [91, 379] on p "Contacts" at bounding box center [98, 377] width 64 height 18
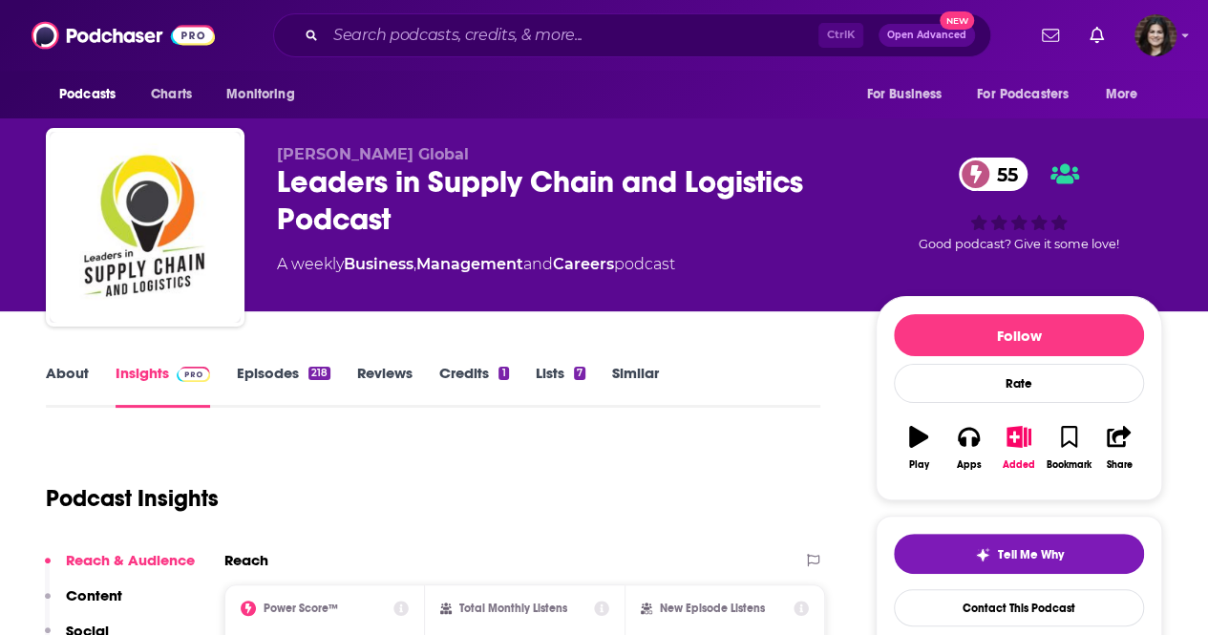
click at [58, 389] on link "About" at bounding box center [67, 386] width 43 height 44
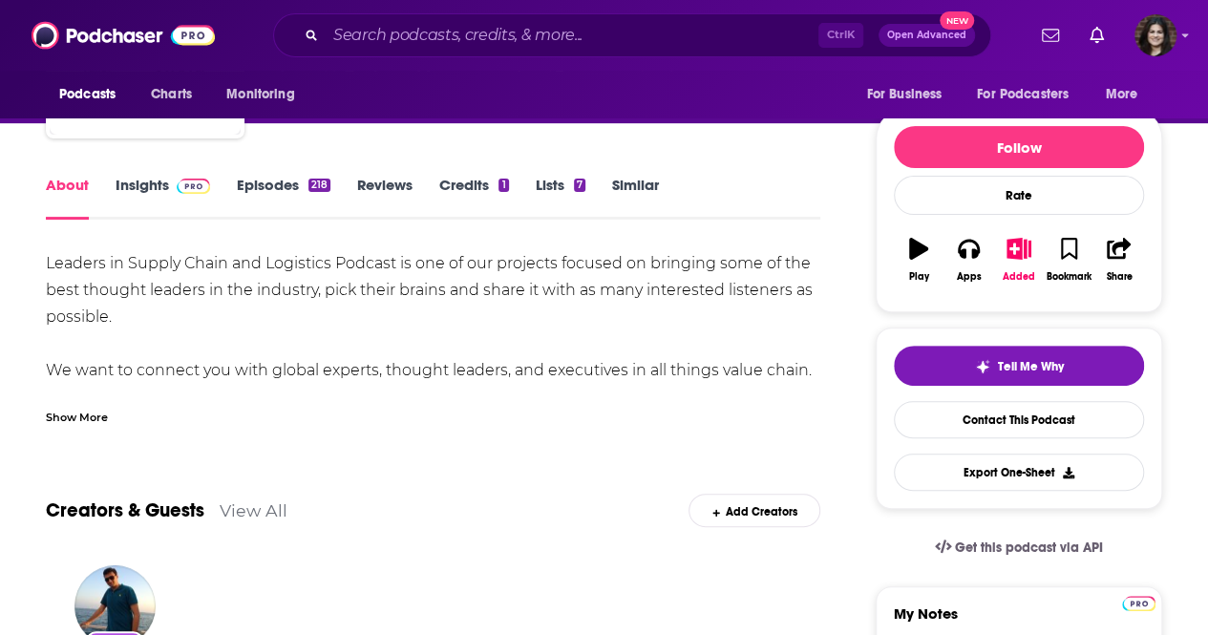
scroll to position [175, 0]
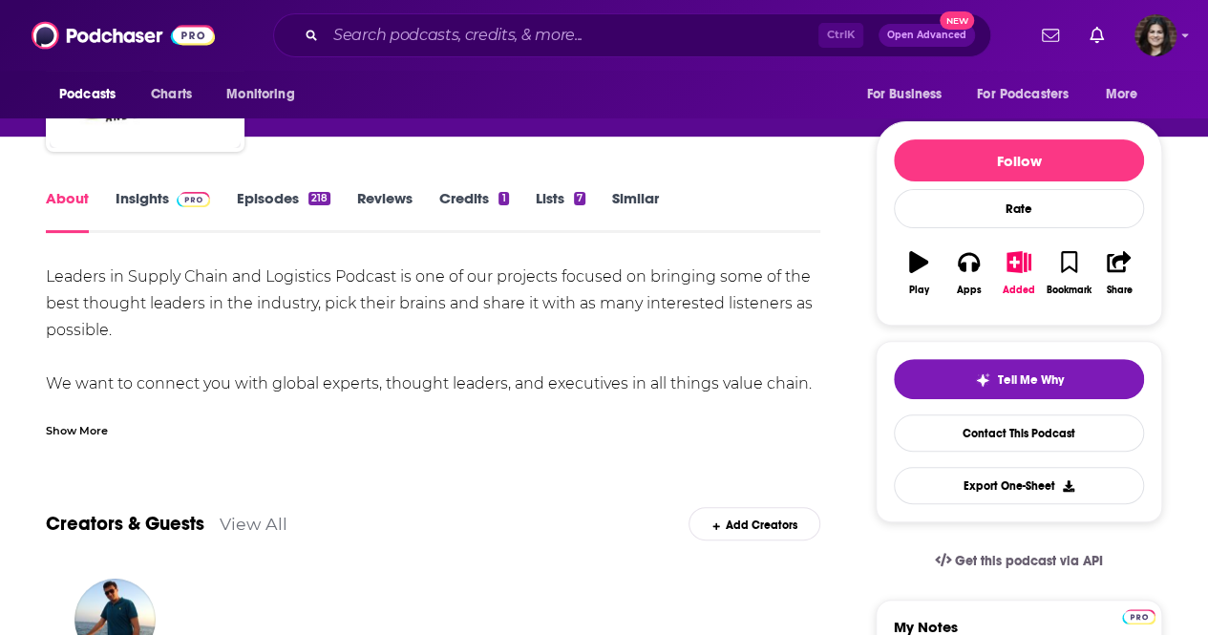
click at [251, 211] on link "Episodes 218" at bounding box center [284, 211] width 94 height 44
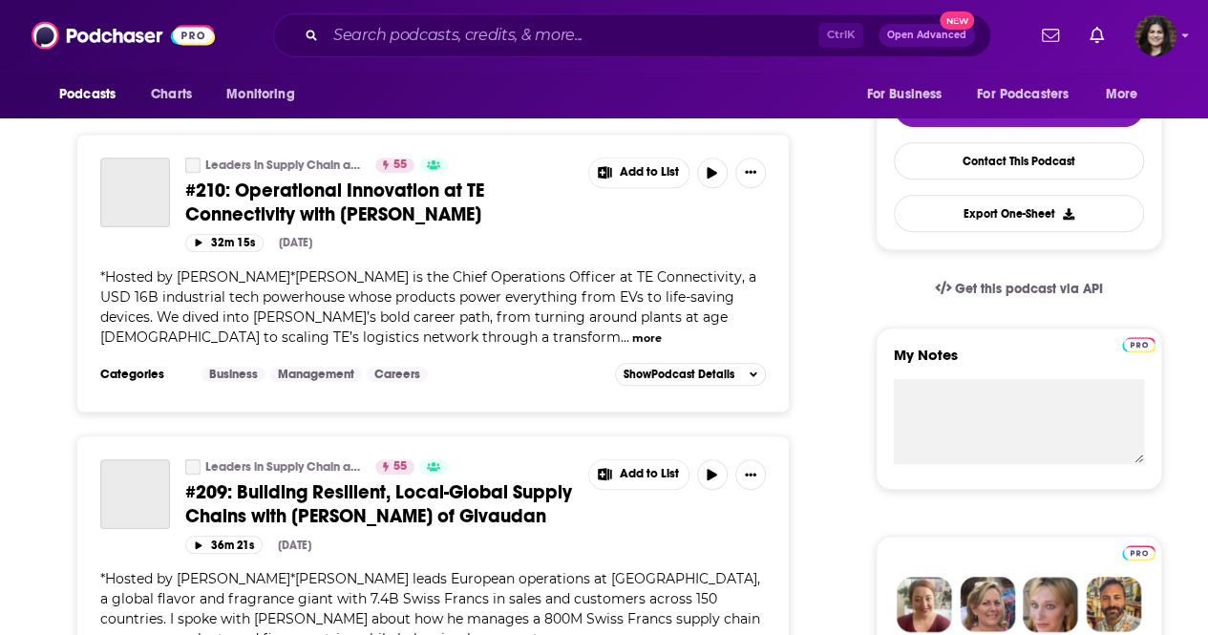
scroll to position [448, 0]
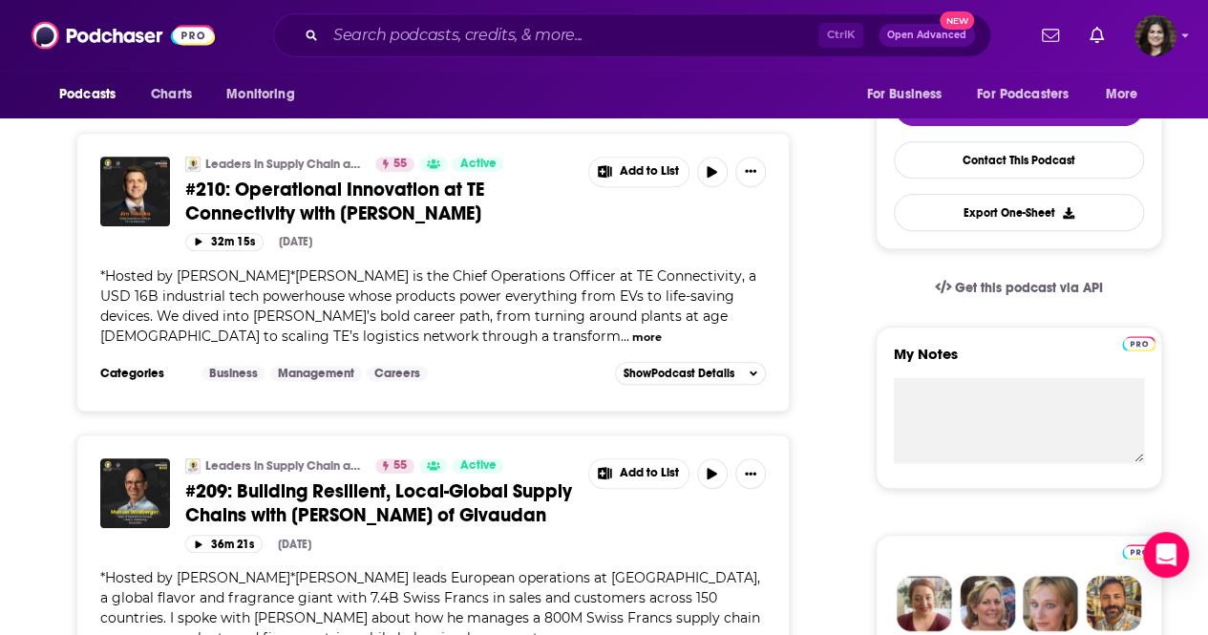
click at [269, 173] on div "Leaders in Supply Chain and Logistics Podcast 55 Active #210: Operational Innov…" at bounding box center [380, 191] width 390 height 69
click at [276, 186] on span "#210: Operational Innovation at TE Connectivity with Jim Tobojka" at bounding box center [334, 202] width 299 height 48
